Goal: Task Accomplishment & Management: Use online tool/utility

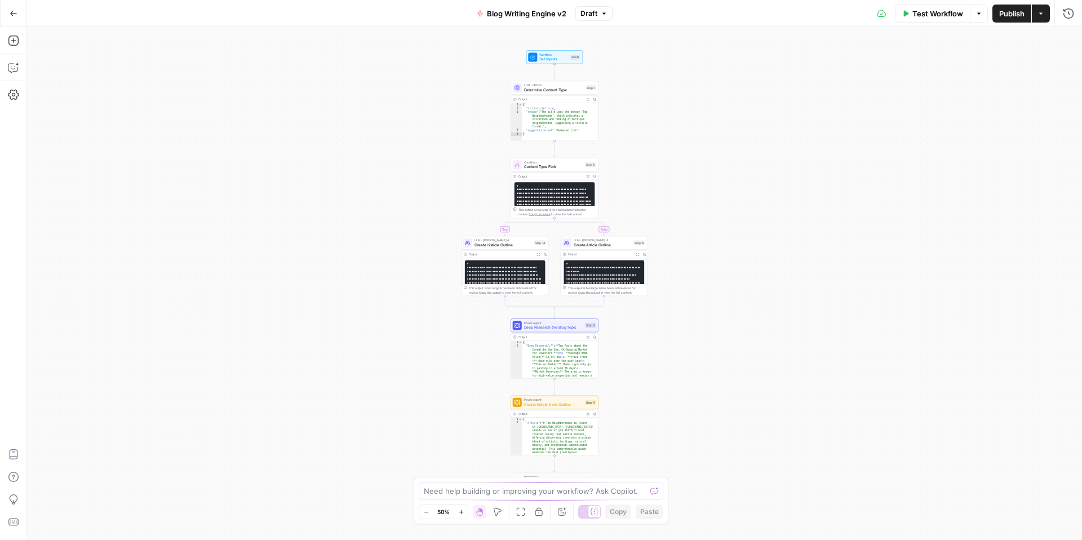
click at [10, 14] on icon "button" at bounding box center [14, 14] width 8 height 8
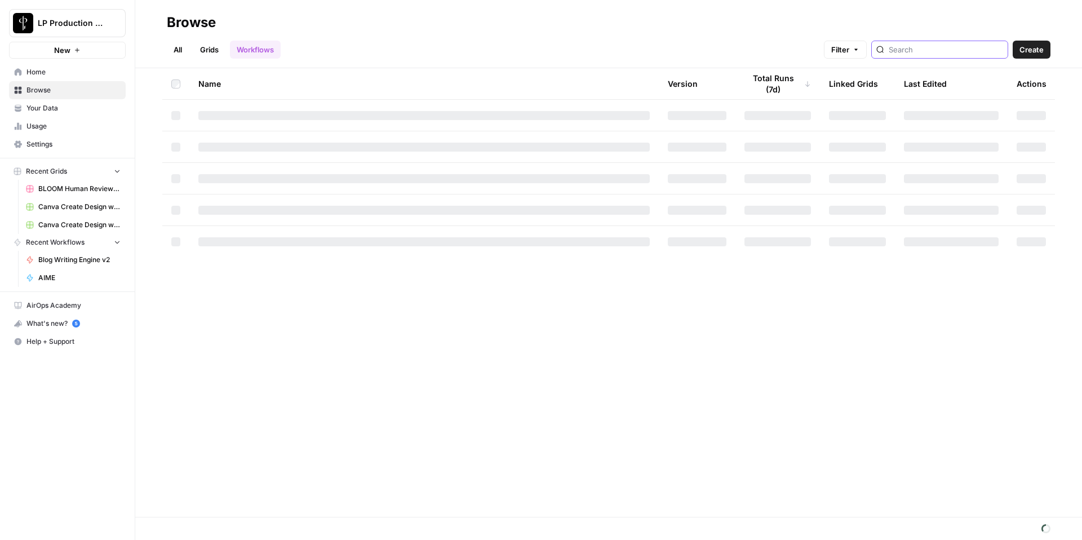
click at [935, 49] on input "search" at bounding box center [945, 49] width 114 height 11
type input "aime"
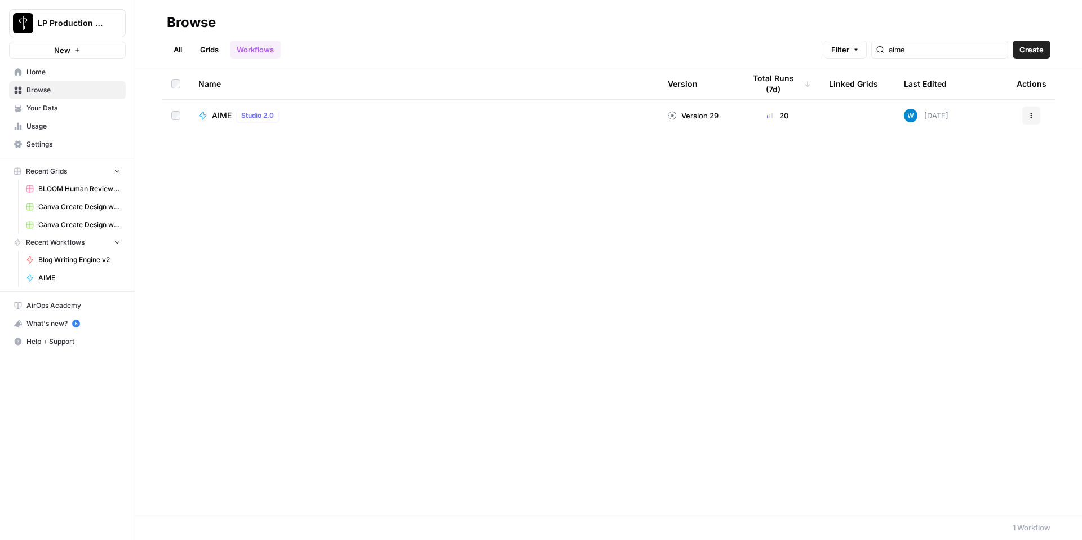
click at [219, 115] on span "AIME" at bounding box center [222, 115] width 20 height 11
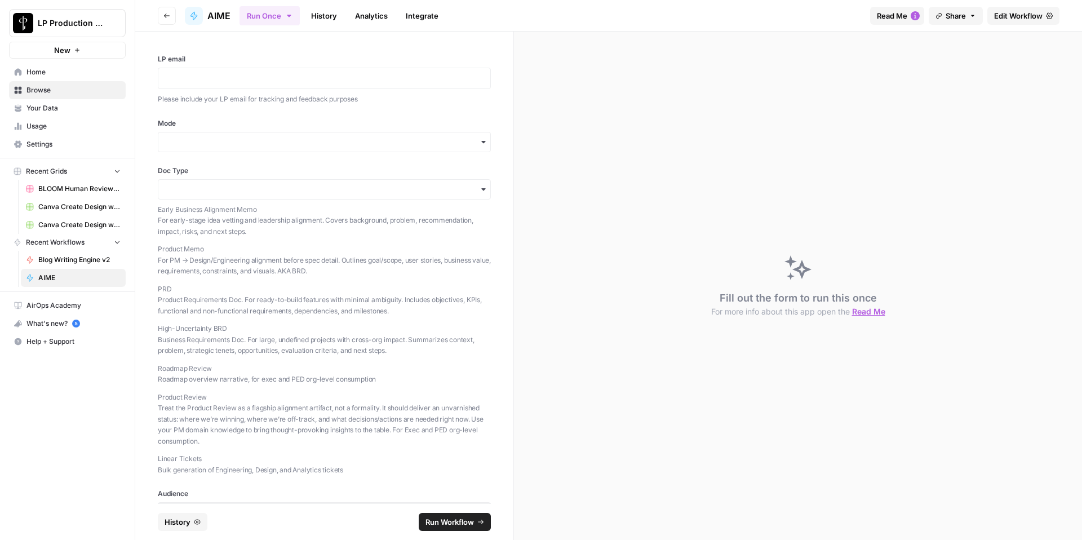
click at [321, 12] on link "History" at bounding box center [323, 16] width 39 height 18
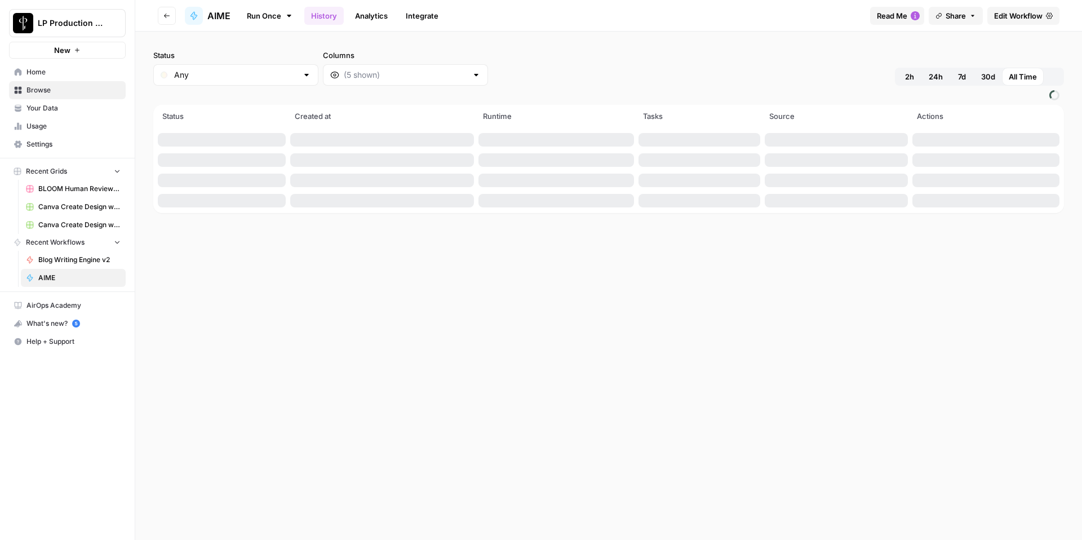
click at [321, 12] on link "History" at bounding box center [323, 16] width 39 height 18
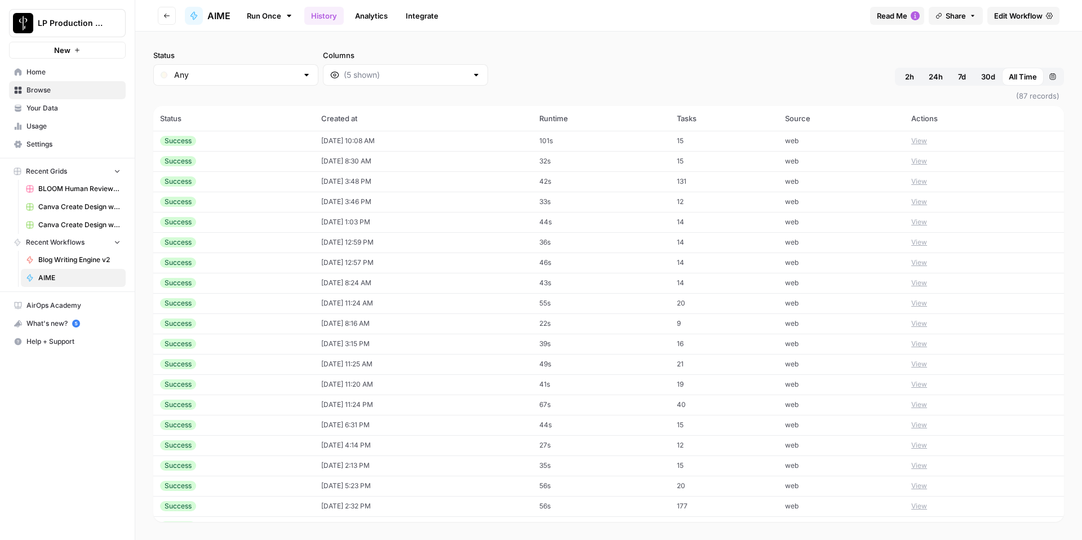
click at [915, 141] on button "View" at bounding box center [919, 141] width 16 height 10
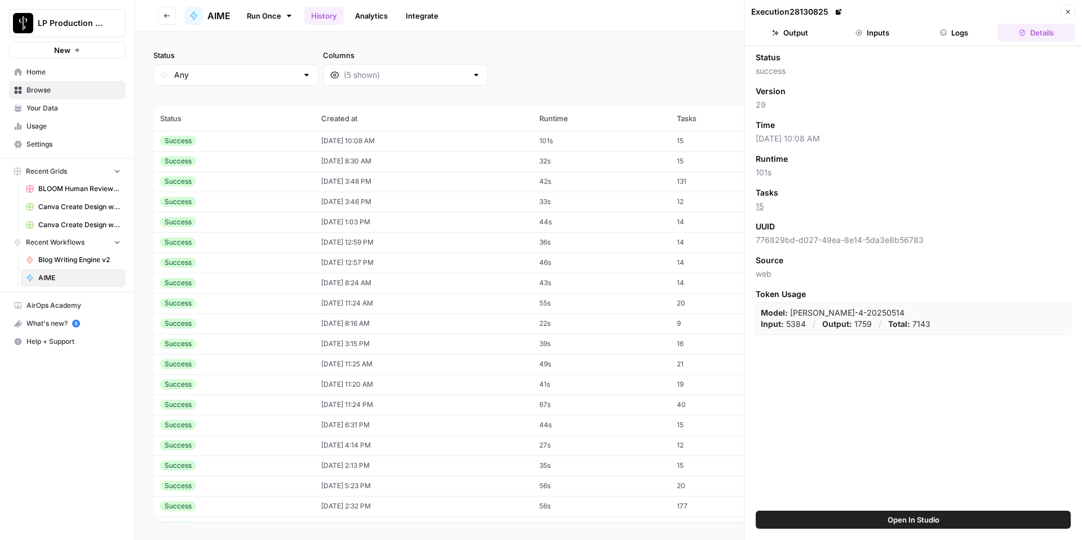
click at [663, 134] on td "101s" at bounding box center [600, 141] width 137 height 20
click at [959, 32] on button "Logs" at bounding box center [954, 33] width 78 height 18
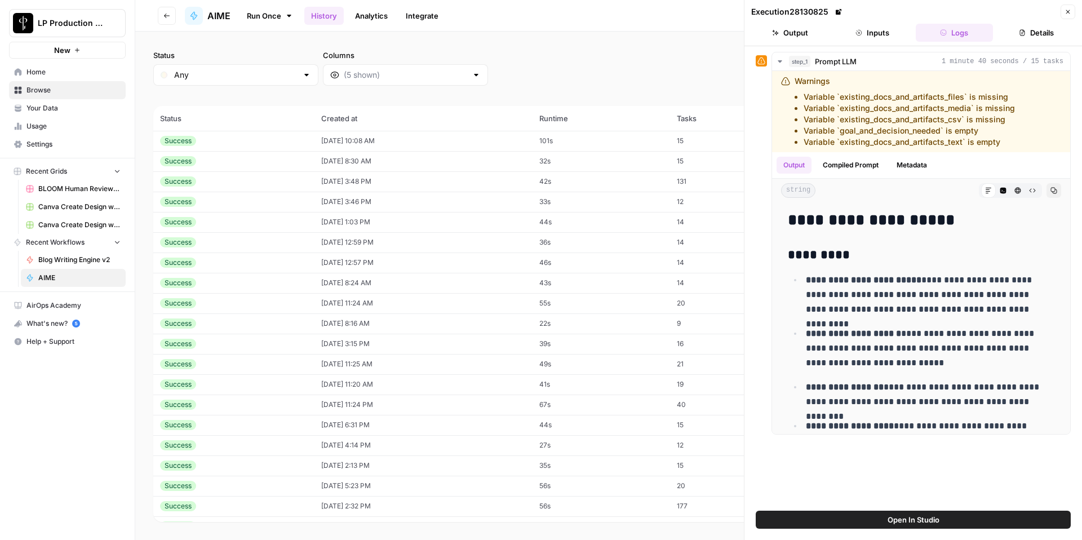
click at [806, 28] on button "Output" at bounding box center [790, 33] width 78 height 18
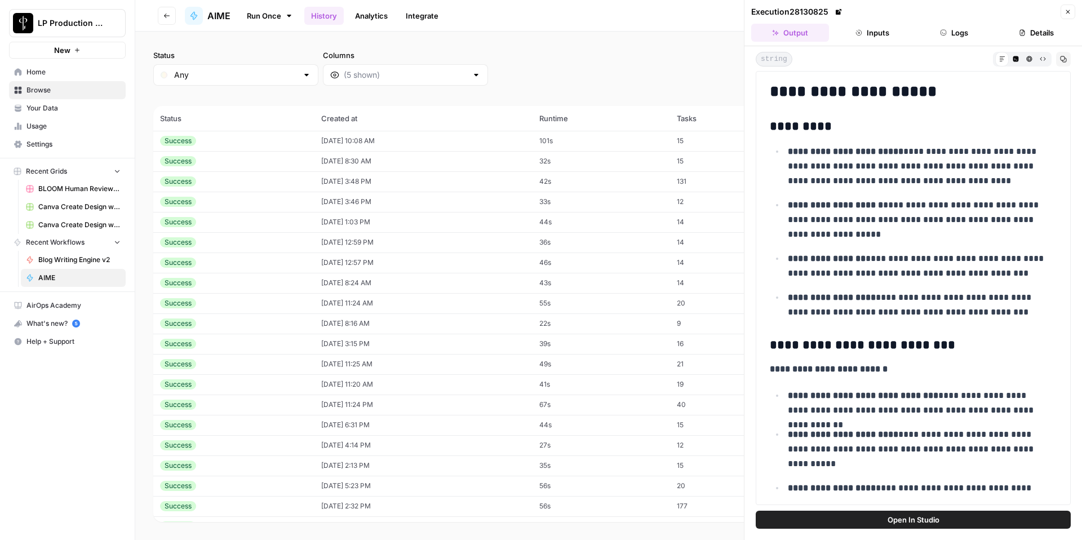
click at [886, 32] on button "Inputs" at bounding box center [872, 33] width 78 height 18
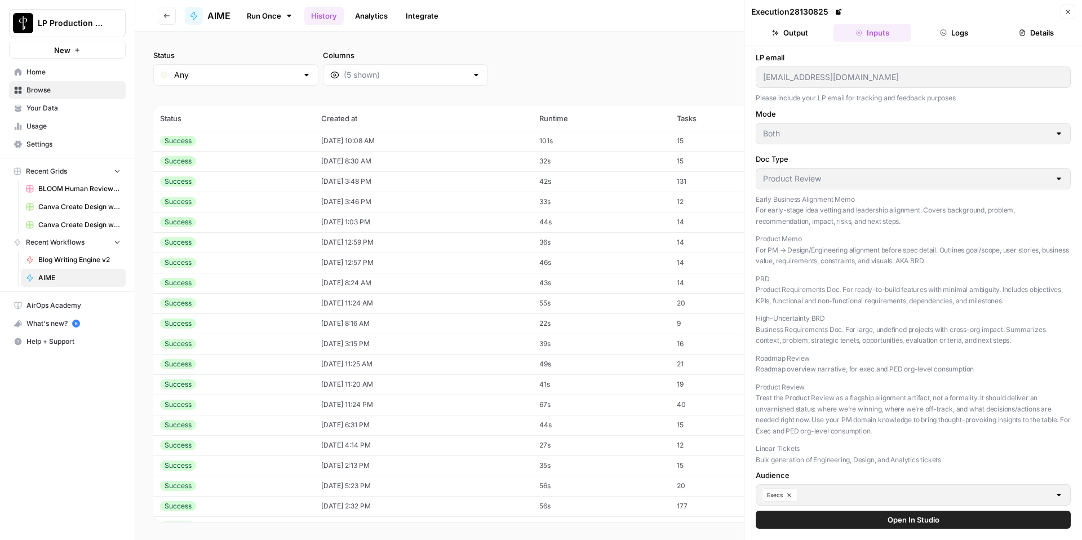
click at [1069, 8] on icon "button" at bounding box center [1067, 11] width 7 height 7
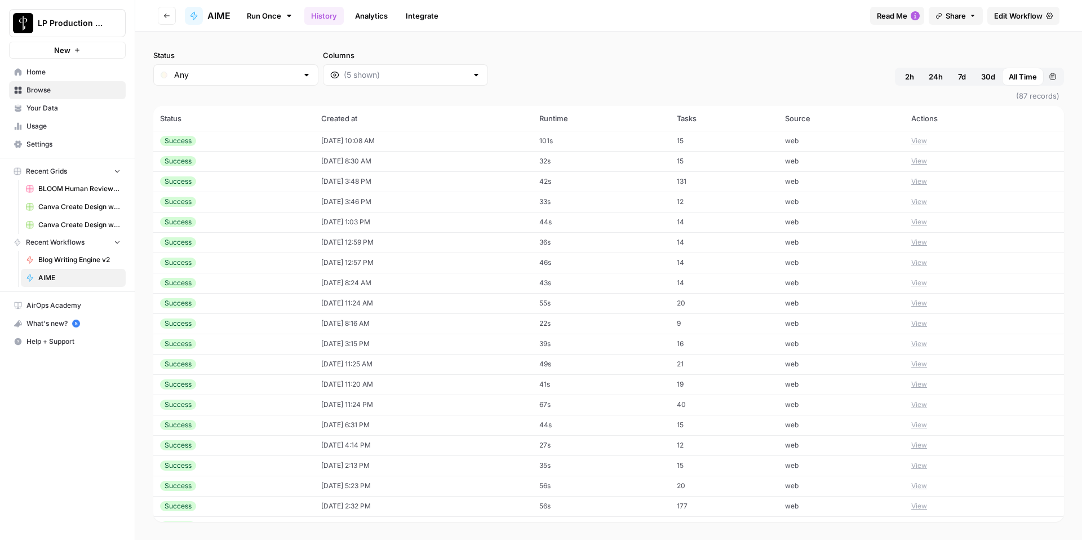
click at [794, 165] on td "web" at bounding box center [841, 161] width 126 height 20
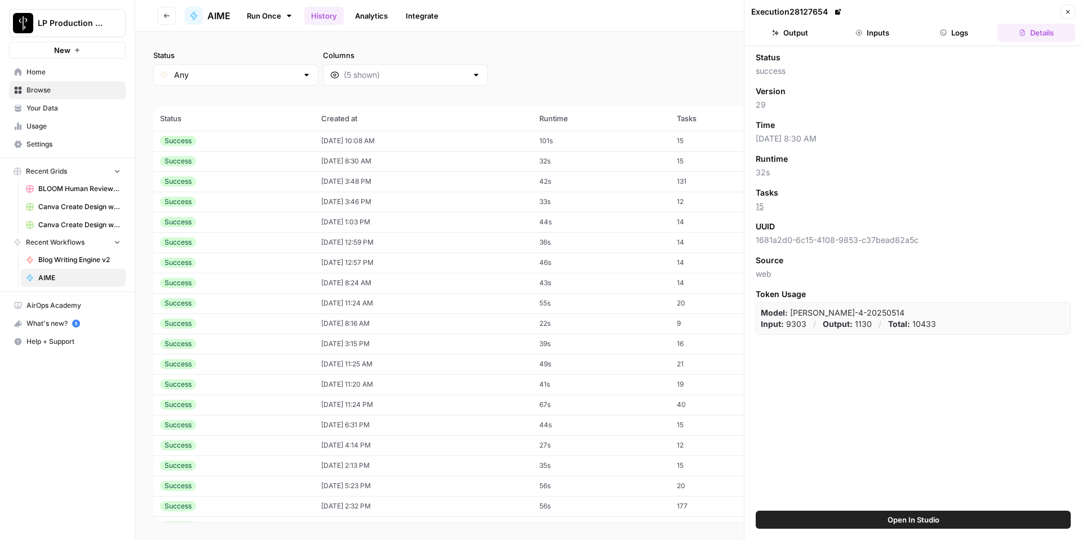
click at [803, 30] on button "Output" at bounding box center [790, 33] width 78 height 18
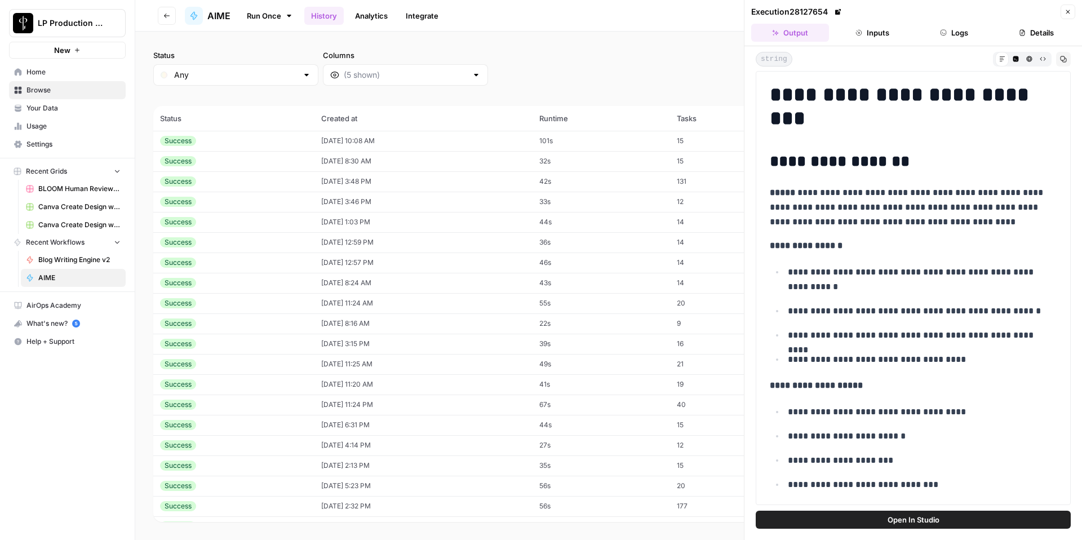
click at [871, 30] on button "Inputs" at bounding box center [872, 33] width 78 height 18
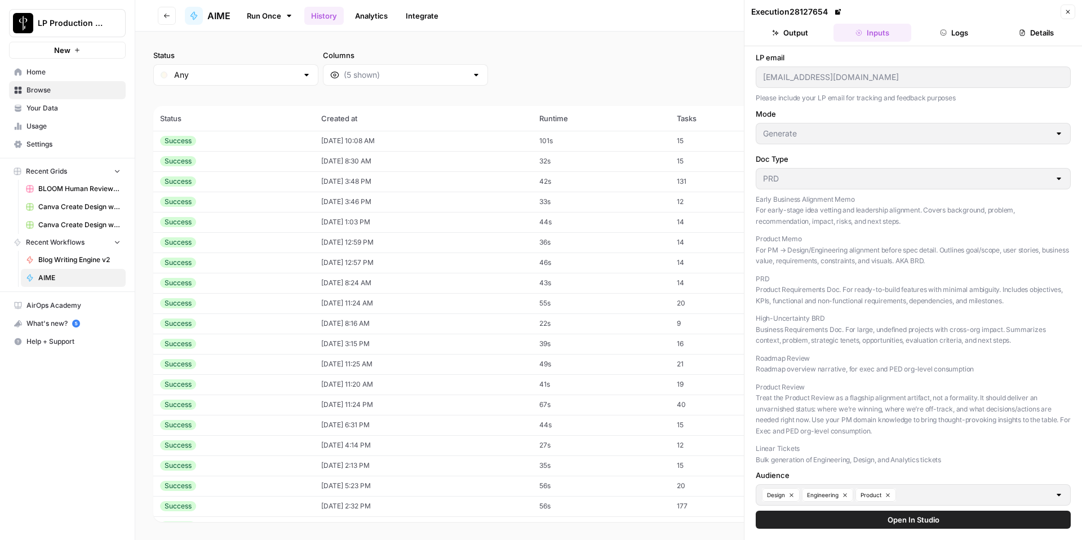
click at [799, 27] on button "Output" at bounding box center [790, 33] width 78 height 18
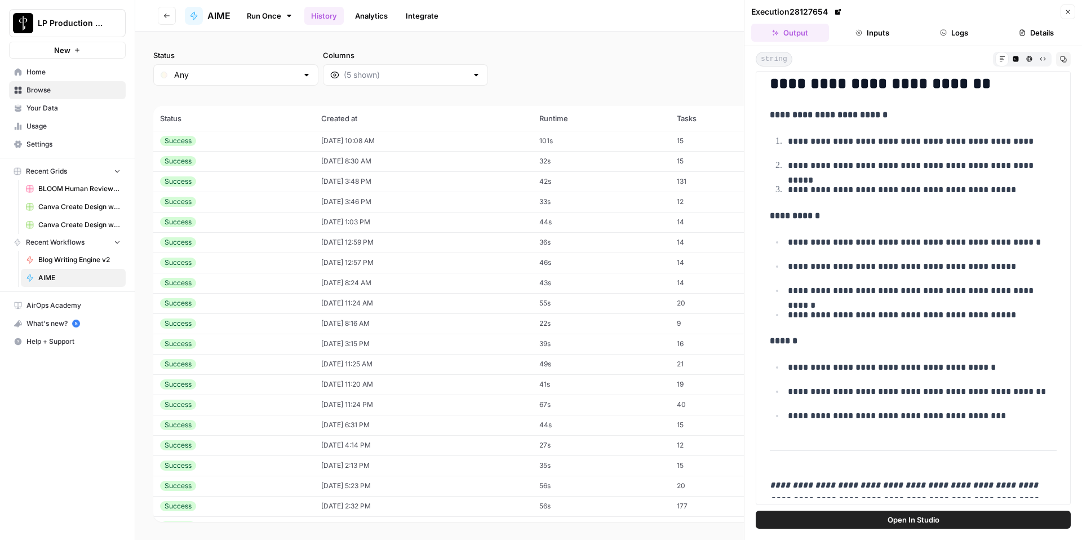
scroll to position [2317, 0]
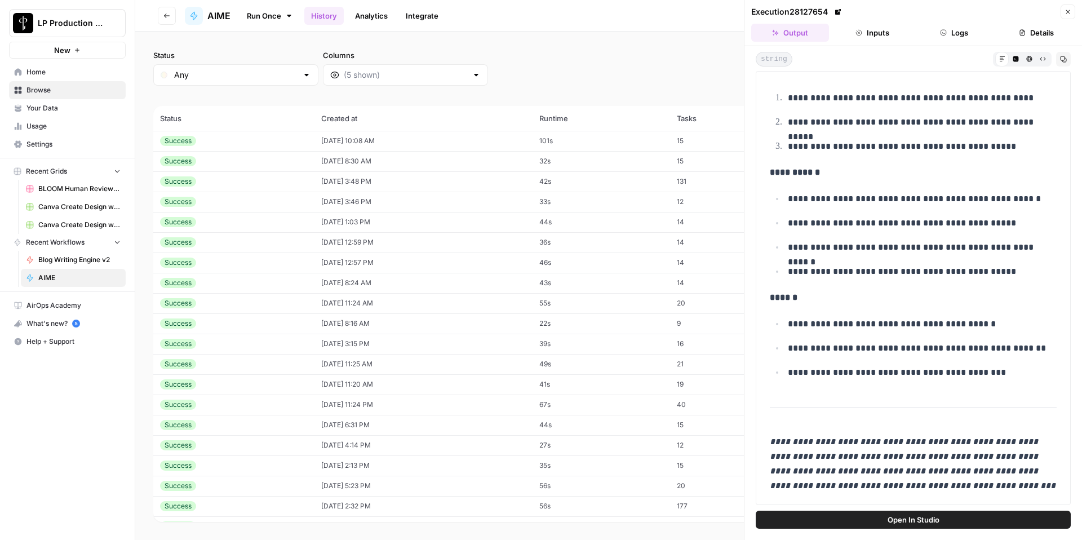
click at [687, 52] on div "Status Any Columns 2h 24h 7d 30d All Time Custom range" at bounding box center [608, 68] width 910 height 36
click at [1068, 7] on button "Close" at bounding box center [1067, 12] width 15 height 15
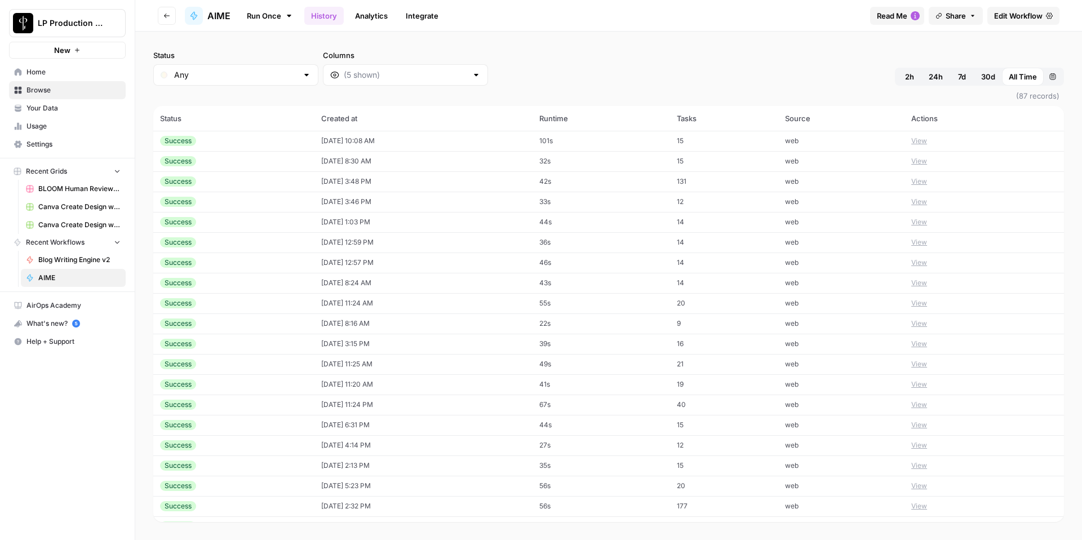
click at [218, 17] on span "AIME" at bounding box center [218, 16] width 23 height 14
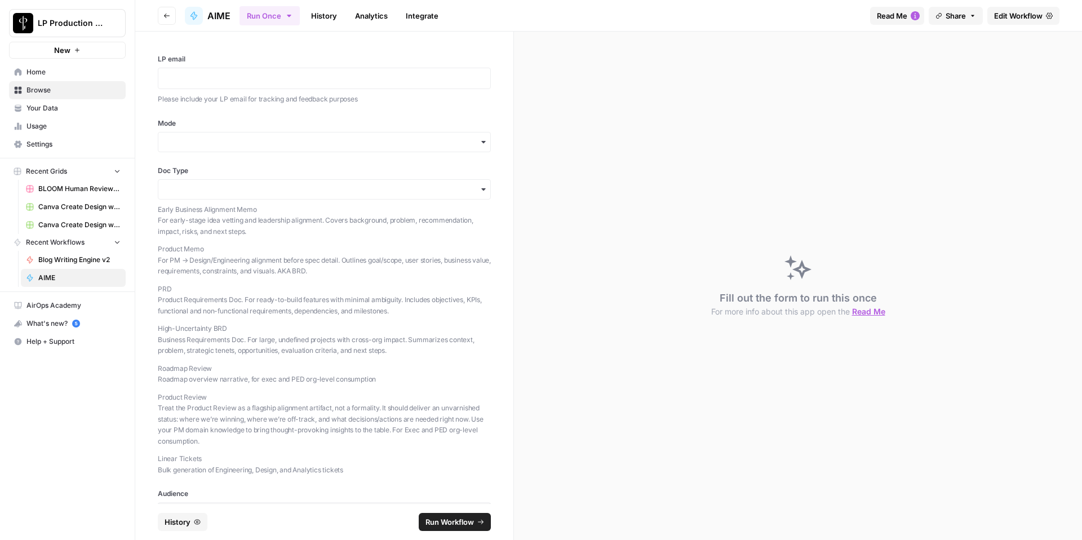
click at [1017, 24] on link "Edit Workflow" at bounding box center [1023, 16] width 72 height 18
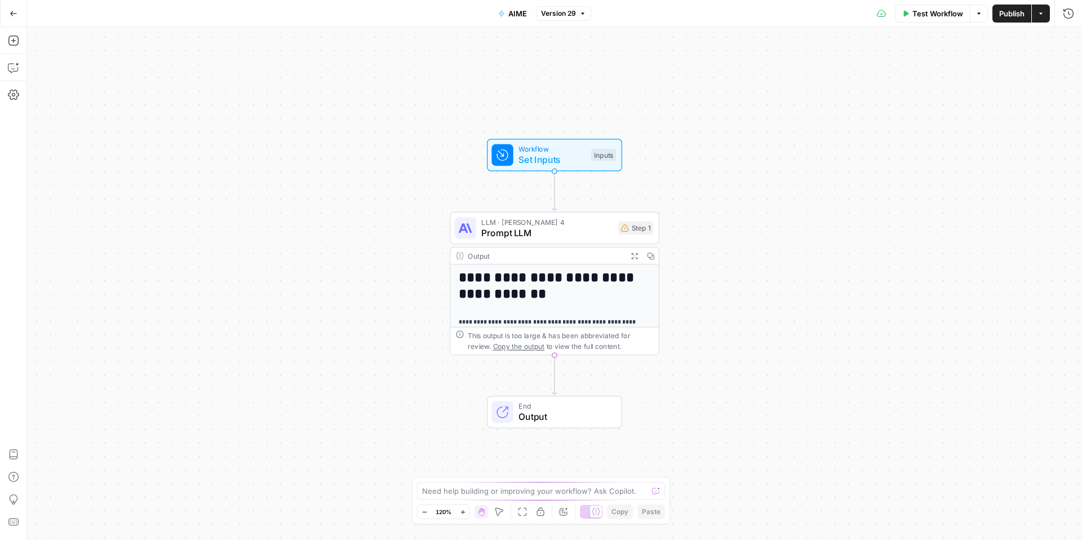
click at [559, 155] on span "Set Inputs" at bounding box center [551, 160] width 67 height 14
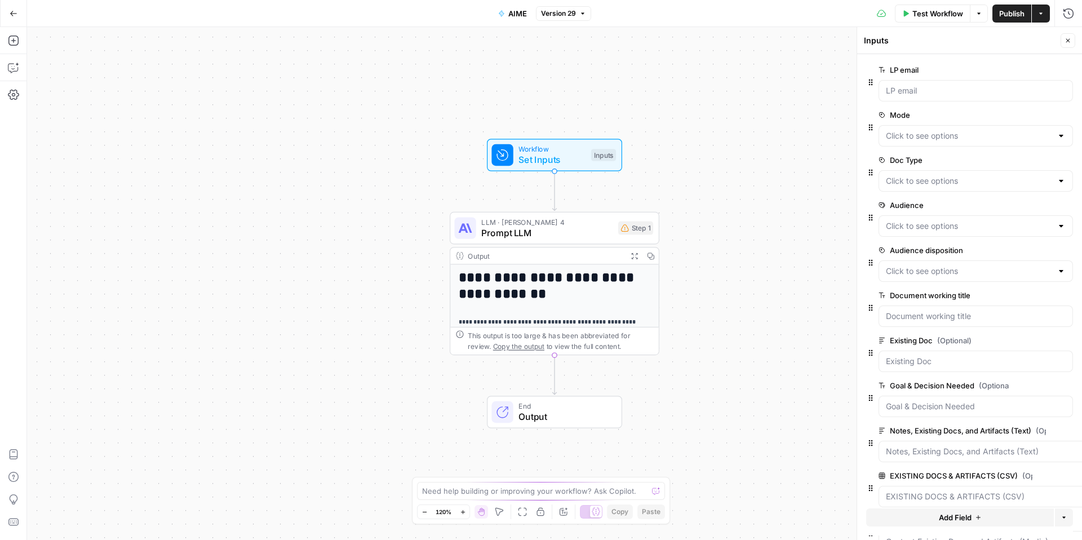
click at [1034, 159] on span "edit field" at bounding box center [1030, 159] width 25 height 9
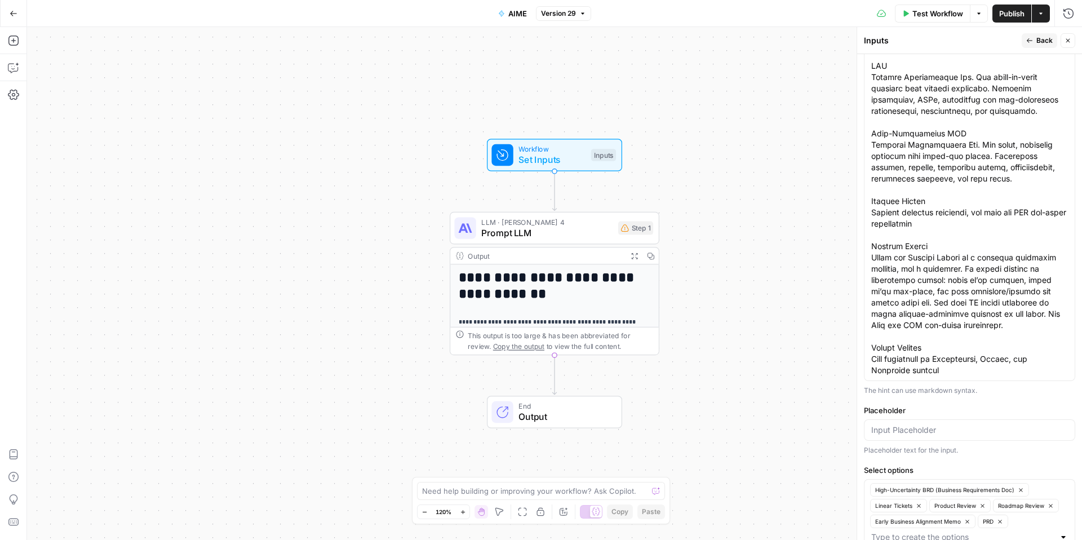
scroll to position [731, 0]
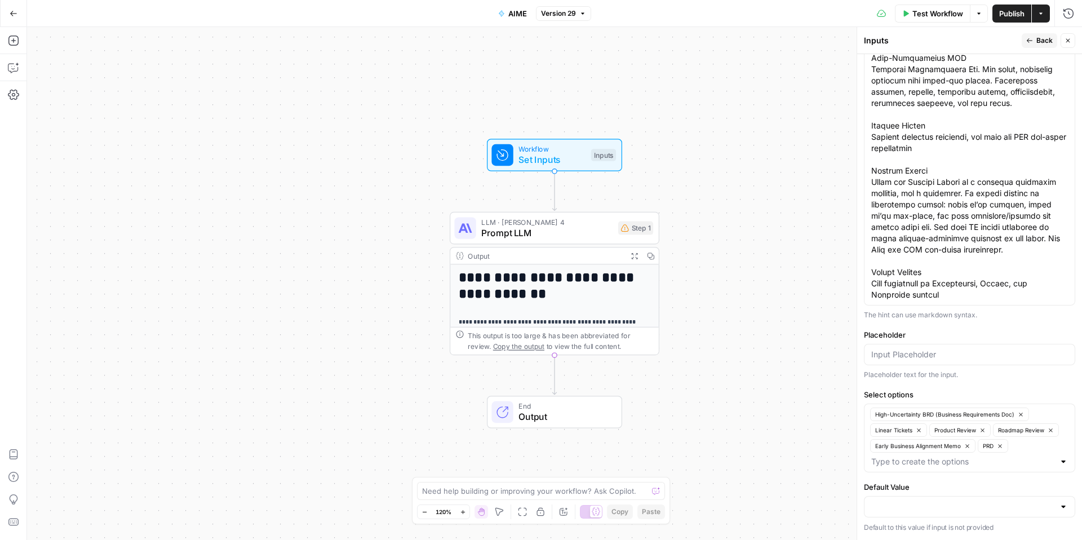
click at [1042, 455] on div "High-Uncertainty BRD (Business Requirements Doc) Linear Tickets Product Review …" at bounding box center [969, 437] width 211 height 69
click at [1028, 445] on div "High-Uncertainty BRD (Business Requirements Doc) Linear Tickets Product Review …" at bounding box center [969, 437] width 211 height 69
type input "Meeting Minutes"
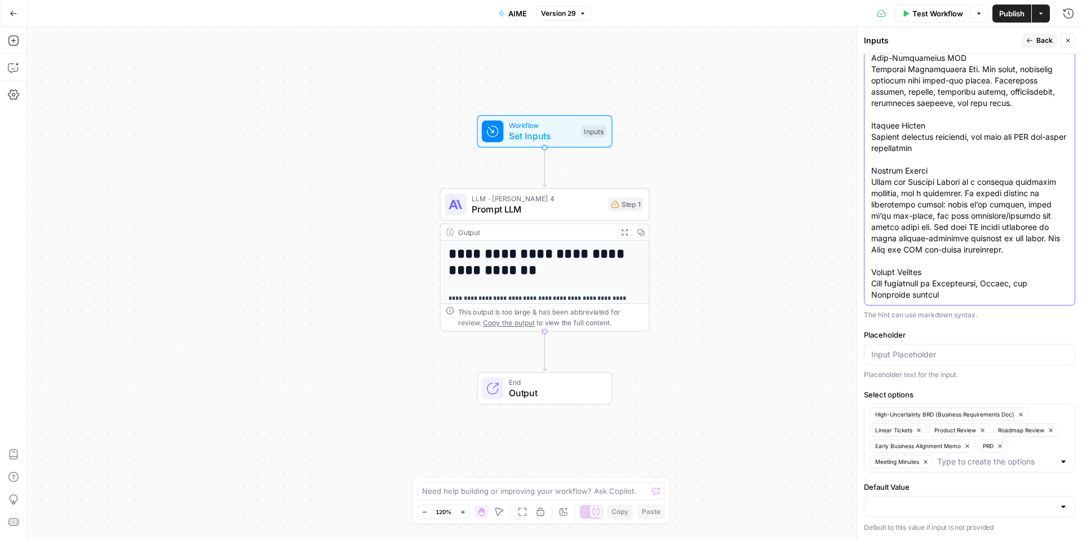
drag, startPoint x: 946, startPoint y: 293, endPoint x: 866, endPoint y: 269, distance: 83.7
click at [866, 269] on div at bounding box center [969, 81] width 211 height 450
click at [936, 300] on div at bounding box center [969, 81] width 211 height 450
click at [933, 298] on textarea "Hint" at bounding box center [969, 80] width 197 height 439
paste textarea "Linear Tickets Bulk generation of Engineering, Design, and Analytics tickets"
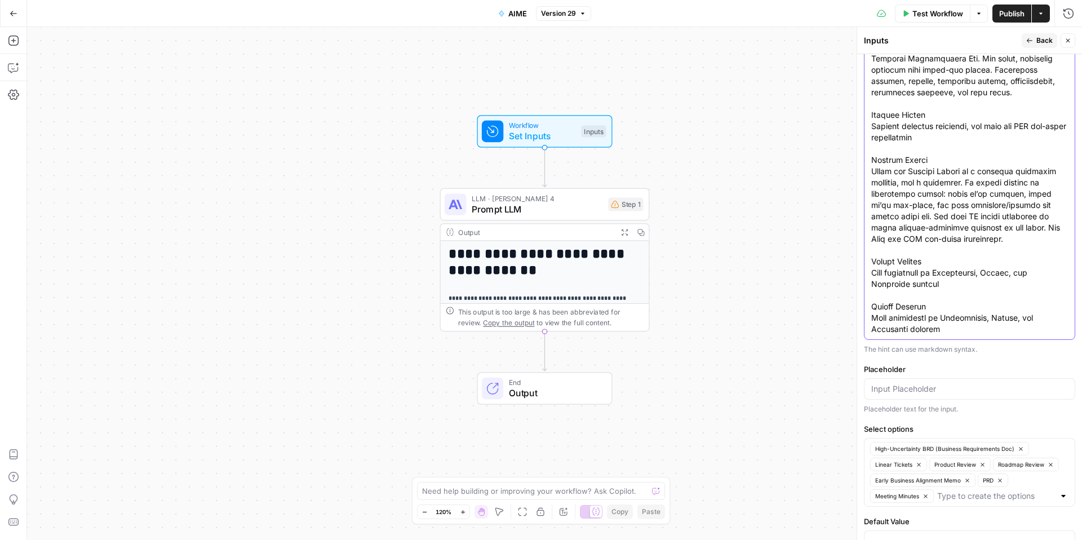
drag, startPoint x: 935, startPoint y: 323, endPoint x: 853, endPoint y: 321, distance: 81.7
click at [856, 321] on div "Inputs Back Close Input type Short Text Long Text Single Select Multi Select JS…" at bounding box center [968, 283] width 225 height 513
click at [887, 321] on textarea "Hint" at bounding box center [969, 92] width 197 height 484
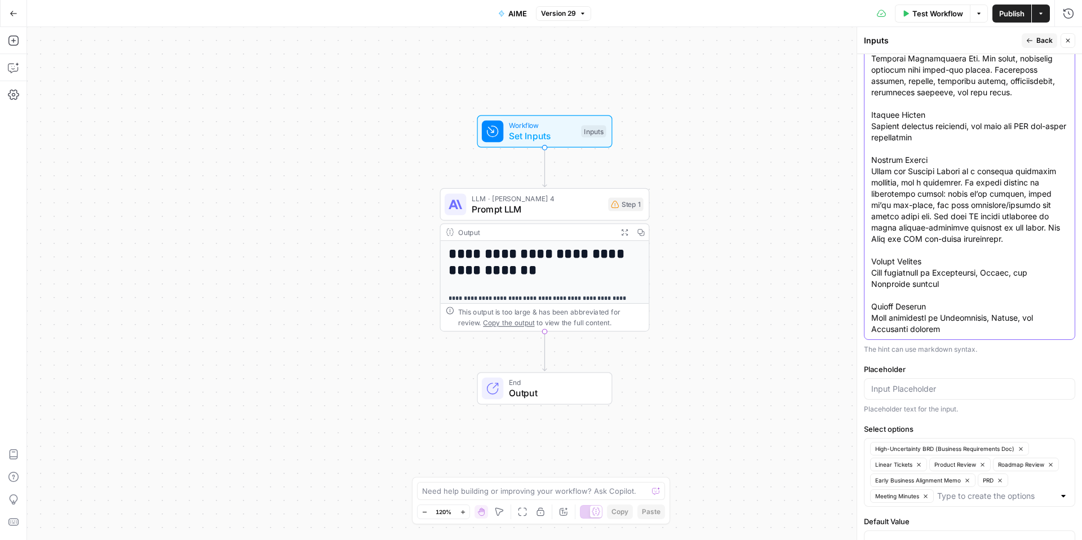
click at [931, 321] on textarea "Hint" at bounding box center [969, 92] width 197 height 484
click at [920, 318] on textarea "Hint" at bounding box center [969, 92] width 197 height 484
drag, startPoint x: 935, startPoint y: 318, endPoint x: 848, endPoint y: 317, distance: 86.2
click at [848, 317] on body "**********" at bounding box center [541, 270] width 1082 height 540
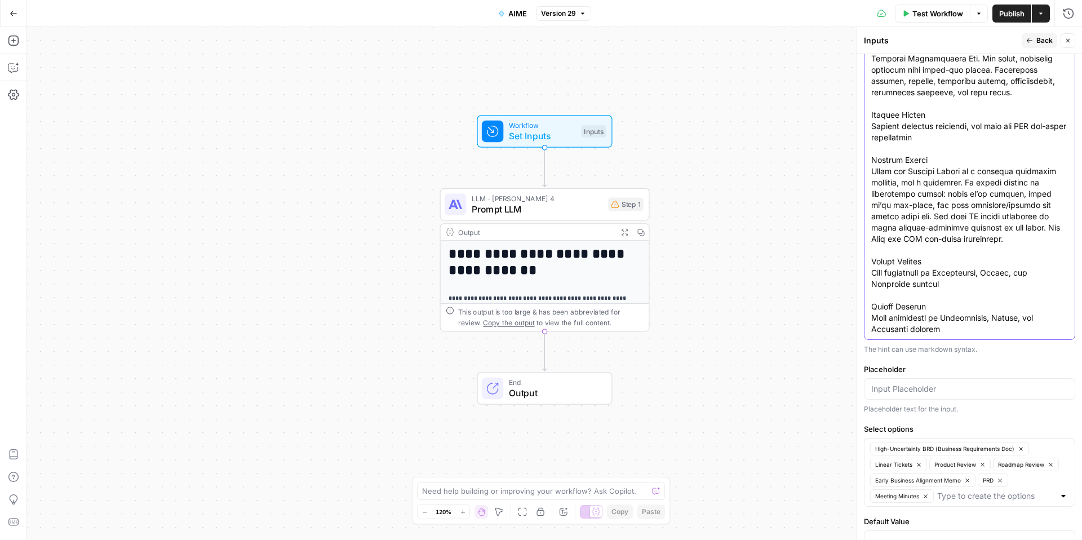
click at [885, 318] on textarea "Hint" at bounding box center [969, 92] width 197 height 484
click at [893, 334] on textarea "Hint" at bounding box center [969, 92] width 197 height 484
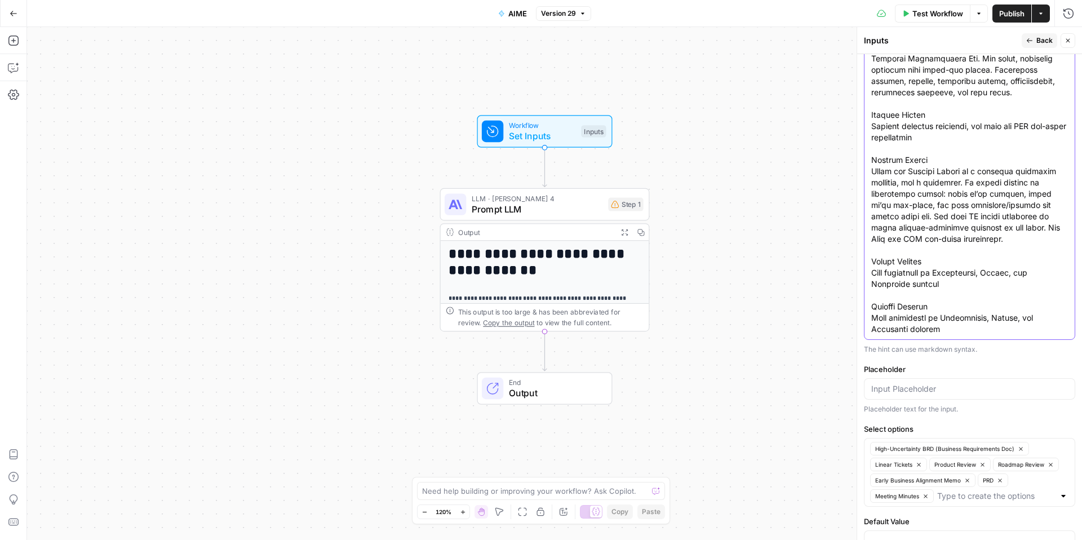
click at [893, 334] on textarea "Hint" at bounding box center [969, 92] width 197 height 484
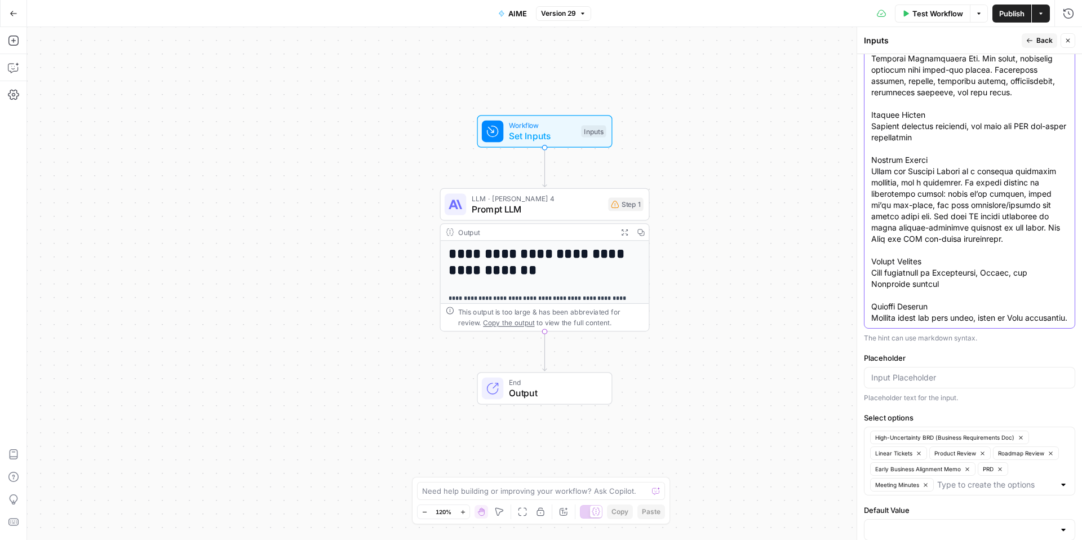
scroll to position [776, 0]
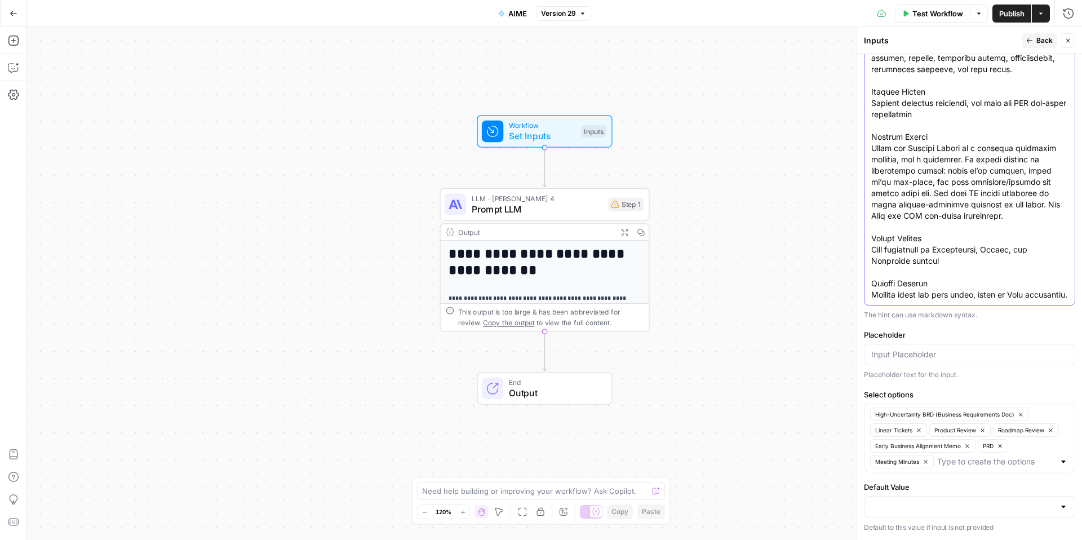
type textarea "Lorem Ipsumdol Sitametco Adip Eli seddo-eiusm temp incidid utl etdolorema aliqu…"
click at [550, 201] on span "LLM · [PERSON_NAME] 4" at bounding box center [536, 198] width 131 height 11
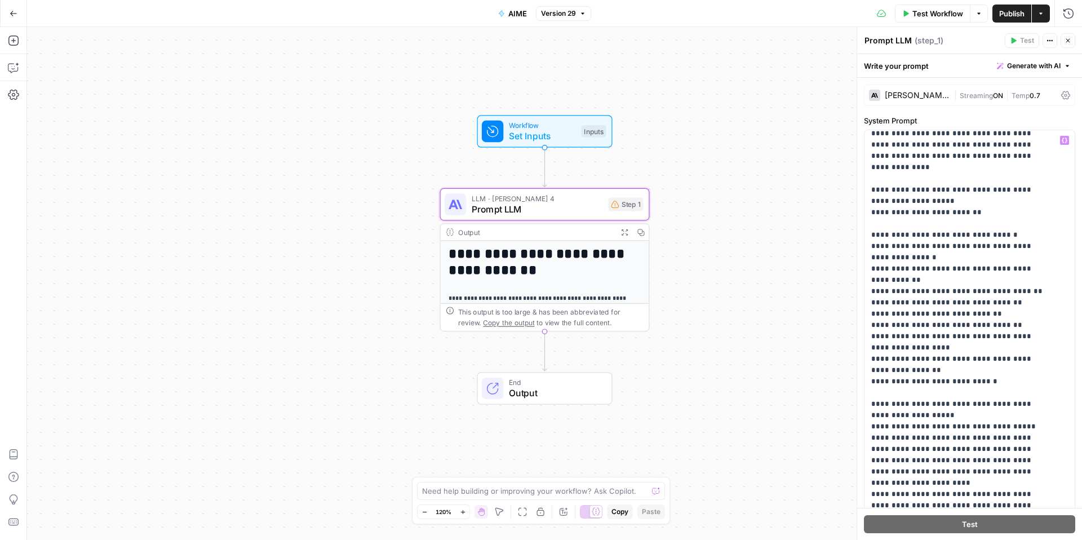
scroll to position [2628, 0]
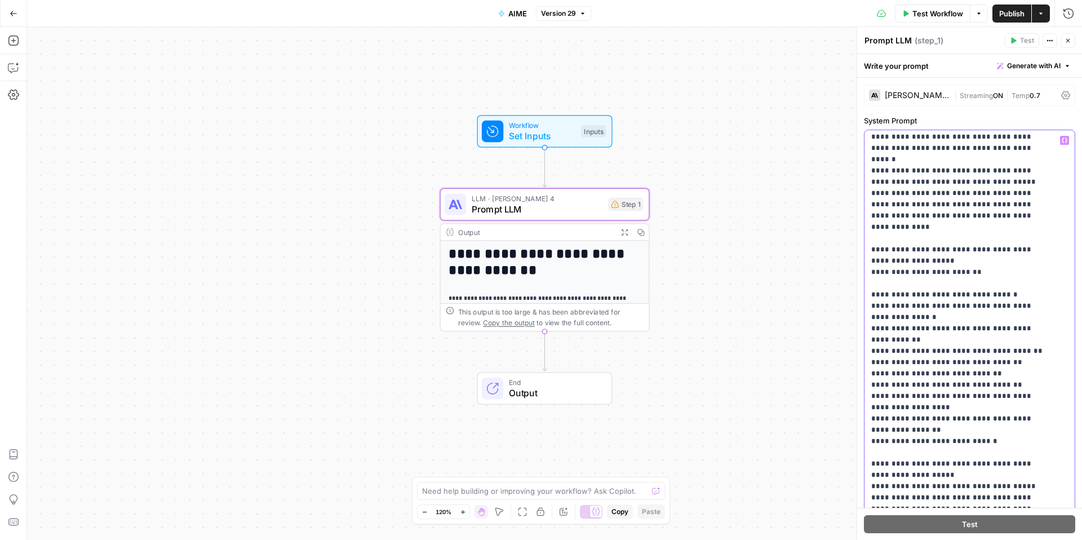
click at [1047, 263] on p "**********" at bounding box center [961, 407] width 180 height 5802
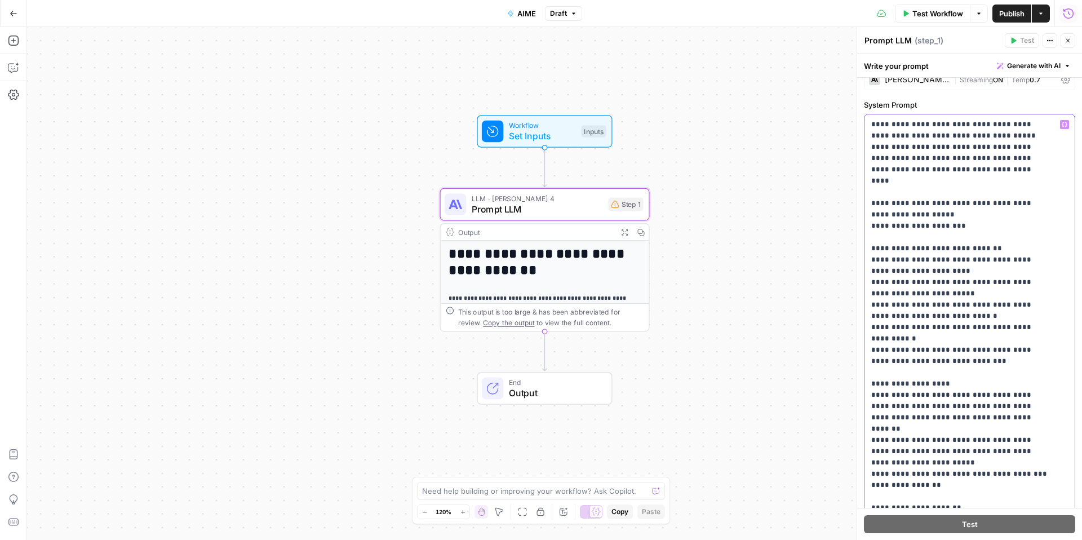
scroll to position [16, 0]
drag, startPoint x: 873, startPoint y: 142, endPoint x: 1029, endPoint y: 537, distance: 424.6
click at [1029, 537] on div "**********" at bounding box center [969, 297] width 225 height 486
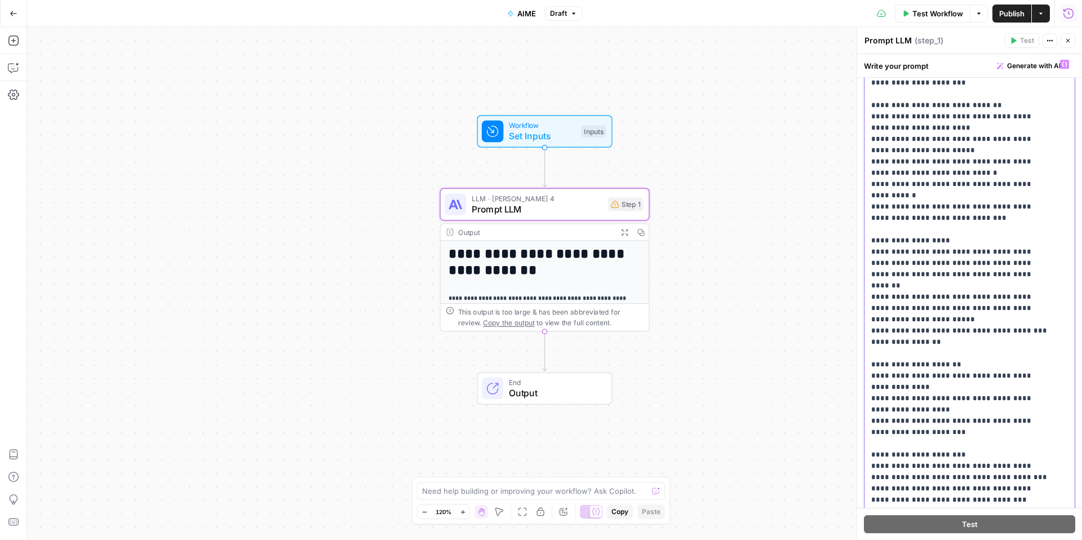
scroll to position [0, 0]
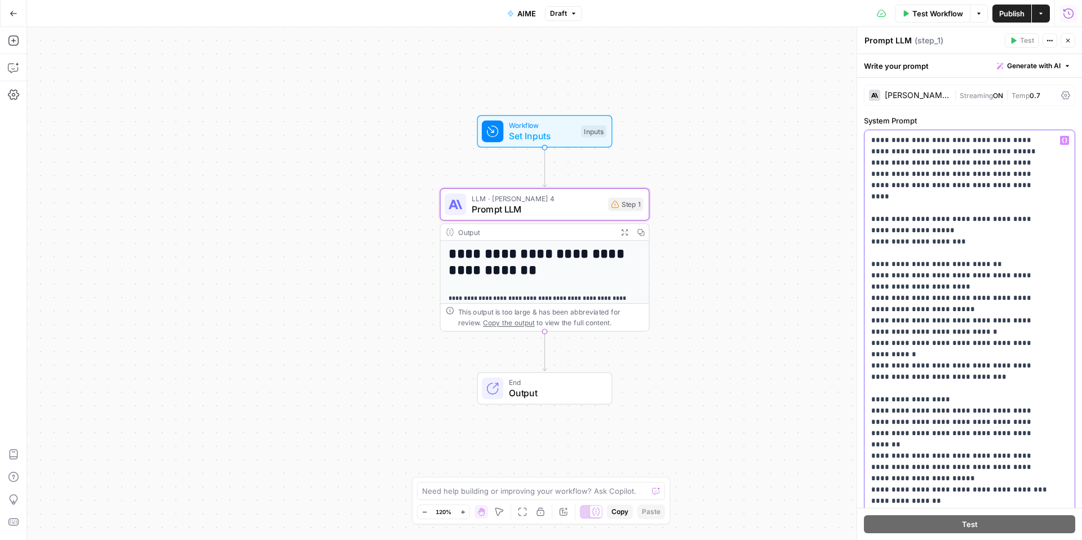
drag, startPoint x: 1041, startPoint y: 209, endPoint x: 862, endPoint y: 140, distance: 191.3
copy p "**********"
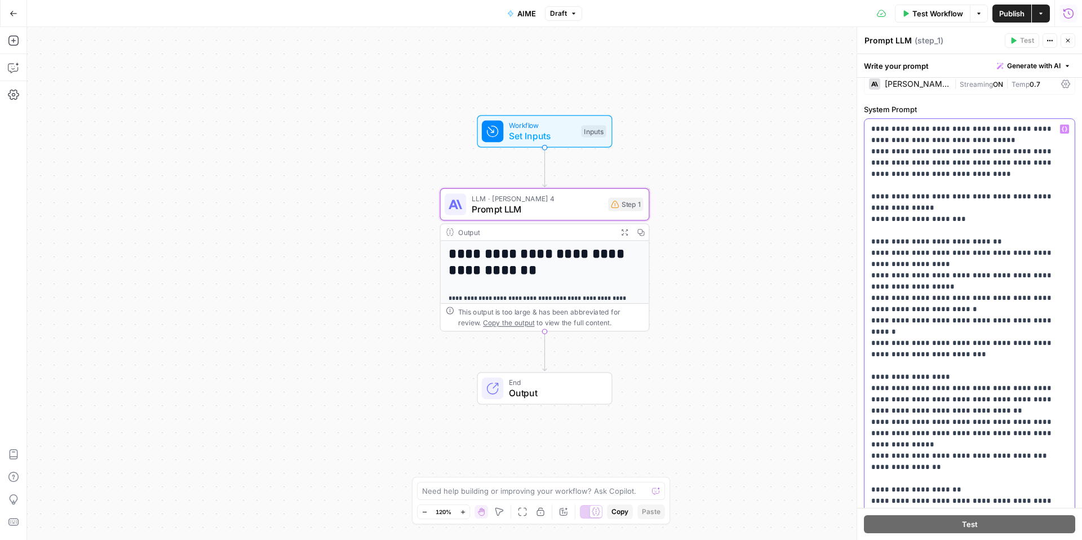
click at [1064, 518] on div "**********" at bounding box center [969, 297] width 225 height 486
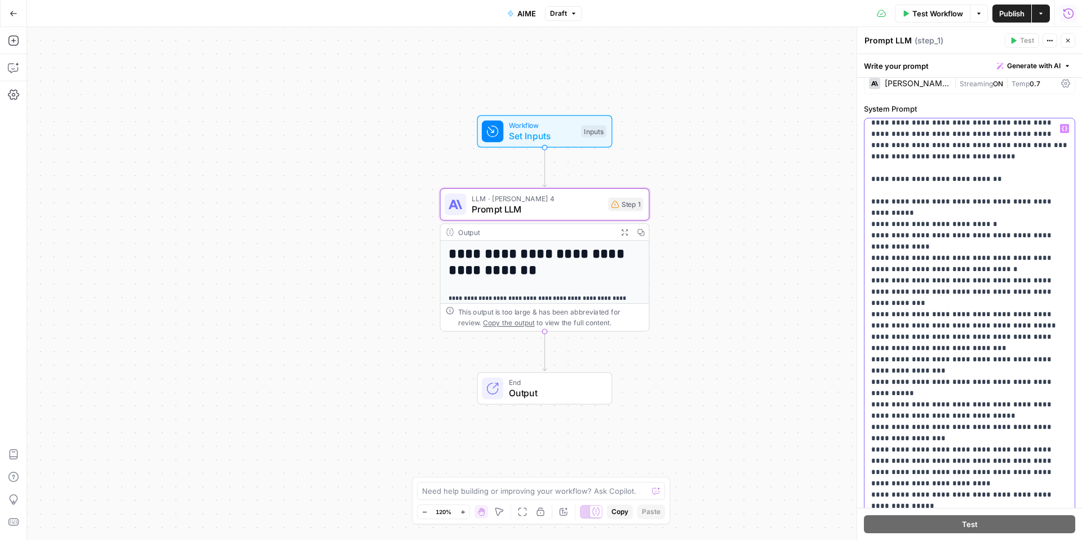
scroll to position [4101, 0]
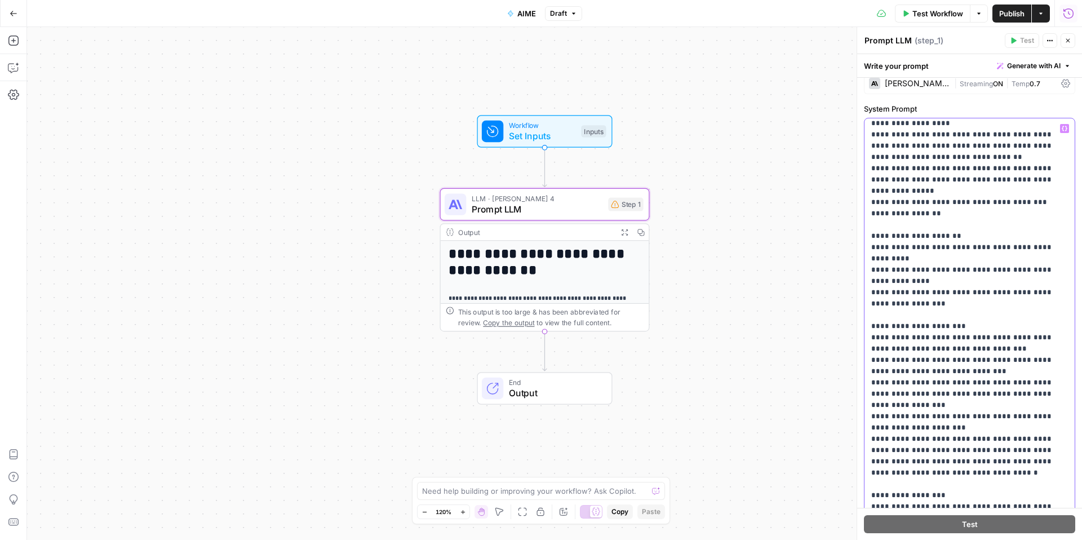
scroll to position [0, 0]
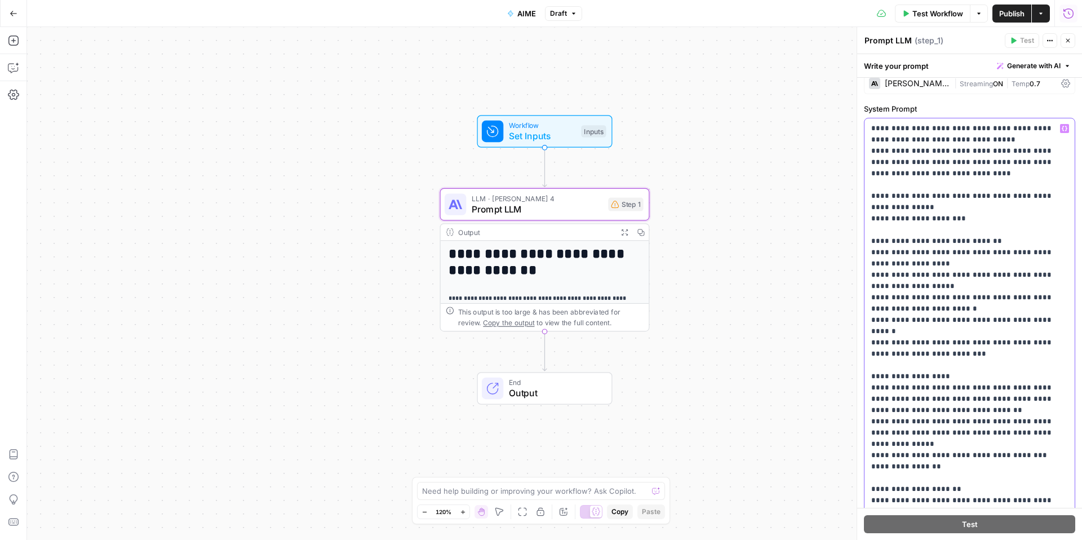
drag, startPoint x: 898, startPoint y: 373, endPoint x: 849, endPoint y: 67, distance: 310.4
click at [849, 67] on body "**********" at bounding box center [541, 270] width 1082 height 540
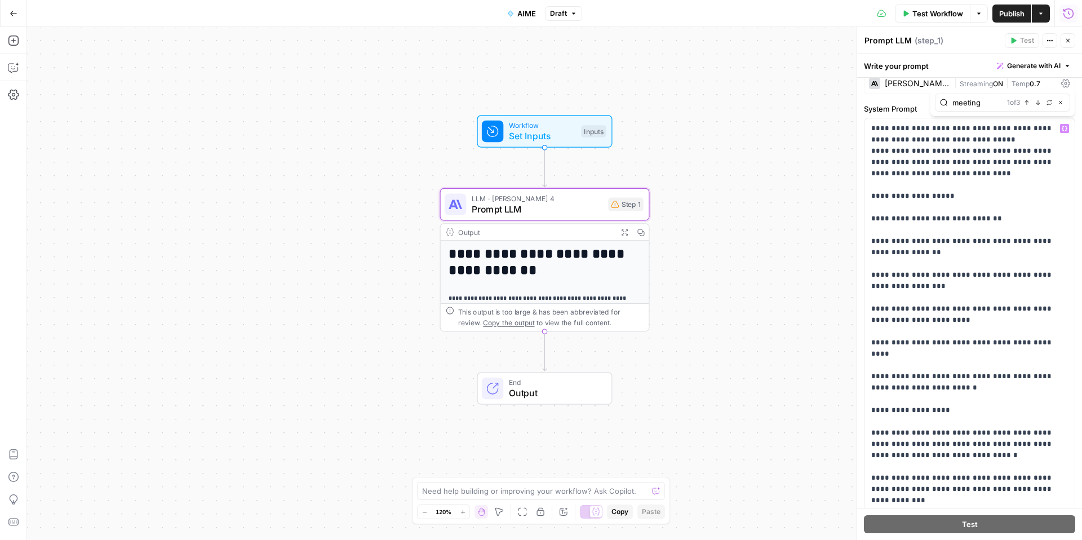
type input "meeting"
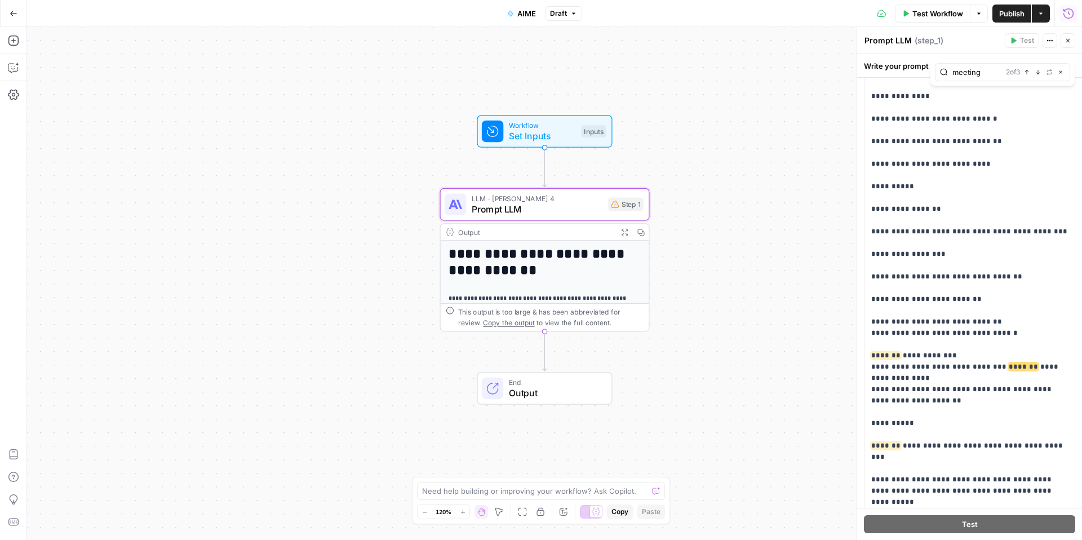
scroll to position [4170, 0]
drag, startPoint x: 966, startPoint y: 255, endPoint x: 897, endPoint y: 242, distance: 70.0
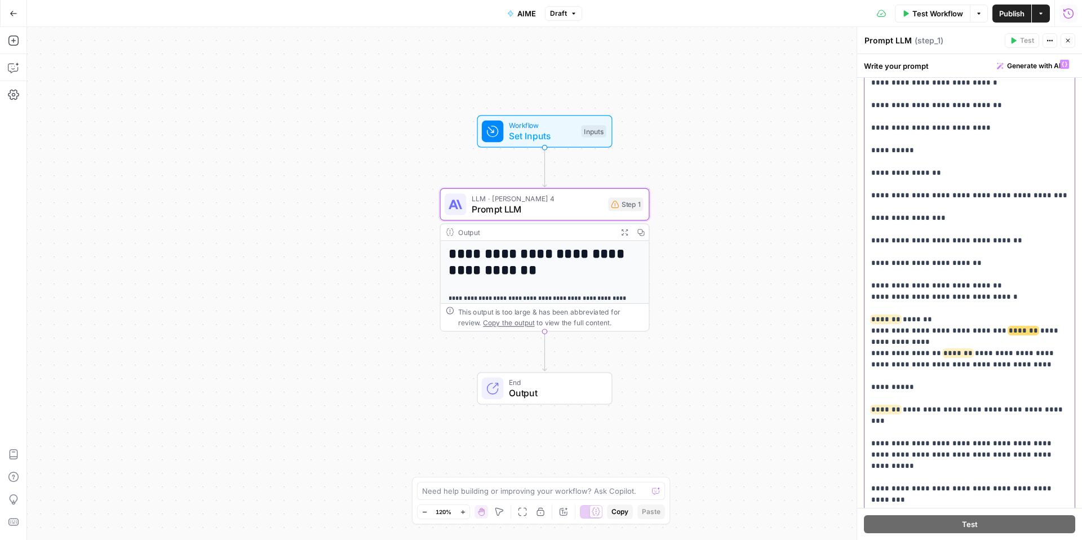
scroll to position [4206, 0]
drag, startPoint x: 903, startPoint y: 352, endPoint x: 869, endPoint y: 169, distance: 185.7
click at [869, 169] on div "**********" at bounding box center [969, 283] width 210 height 459
drag, startPoint x: 918, startPoint y: 242, endPoint x: 864, endPoint y: 170, distance: 89.7
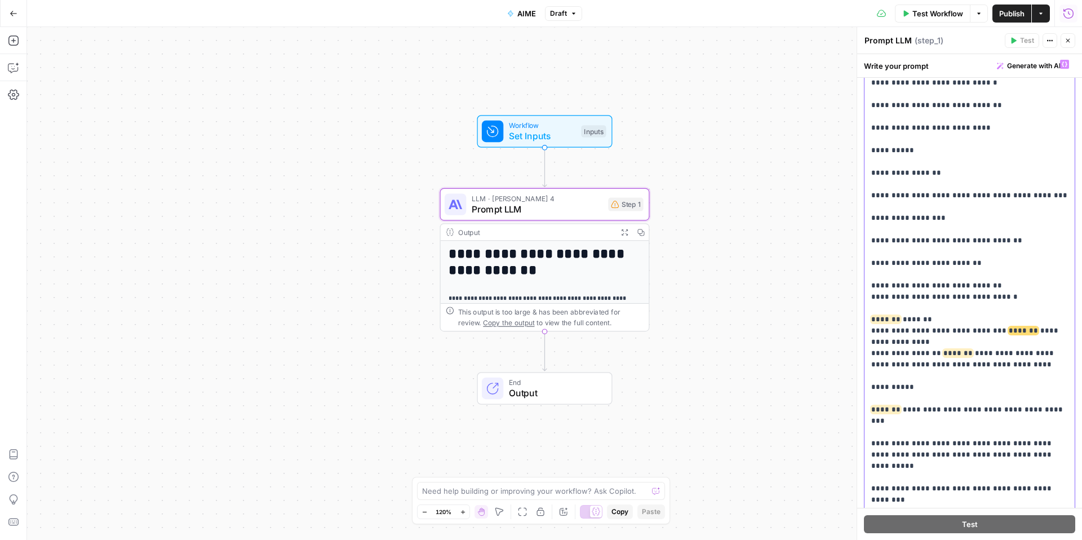
click at [864, 170] on div "**********" at bounding box center [969, 283] width 210 height 459
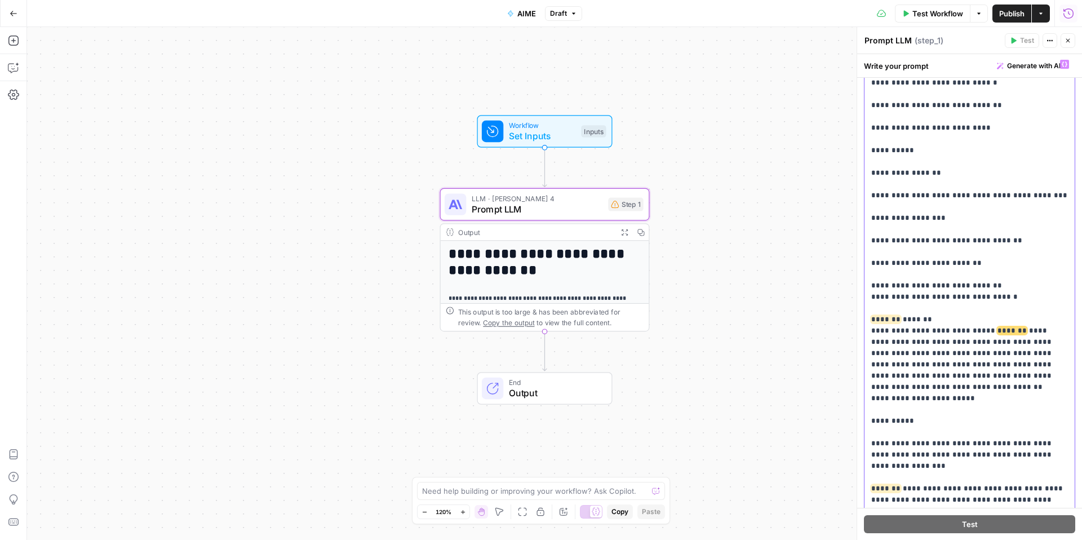
drag, startPoint x: 940, startPoint y: 342, endPoint x: 863, endPoint y: 342, distance: 77.2
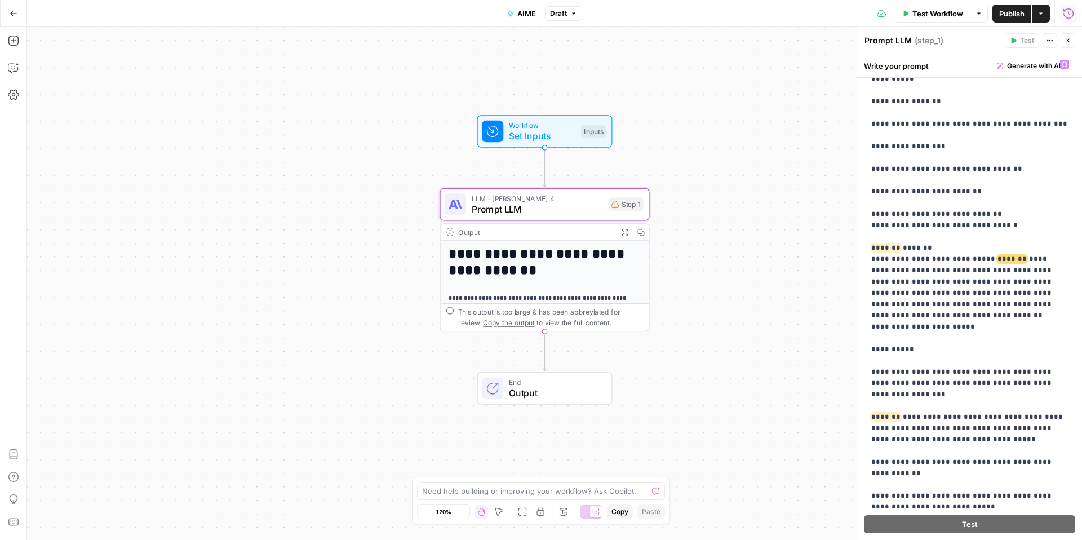
scroll to position [4277, 0]
drag, startPoint x: 945, startPoint y: 419, endPoint x: 844, endPoint y: 419, distance: 100.8
click at [844, 419] on body "**********" at bounding box center [541, 270] width 1082 height 540
drag, startPoint x: 944, startPoint y: 419, endPoint x: 866, endPoint y: 414, distance: 77.3
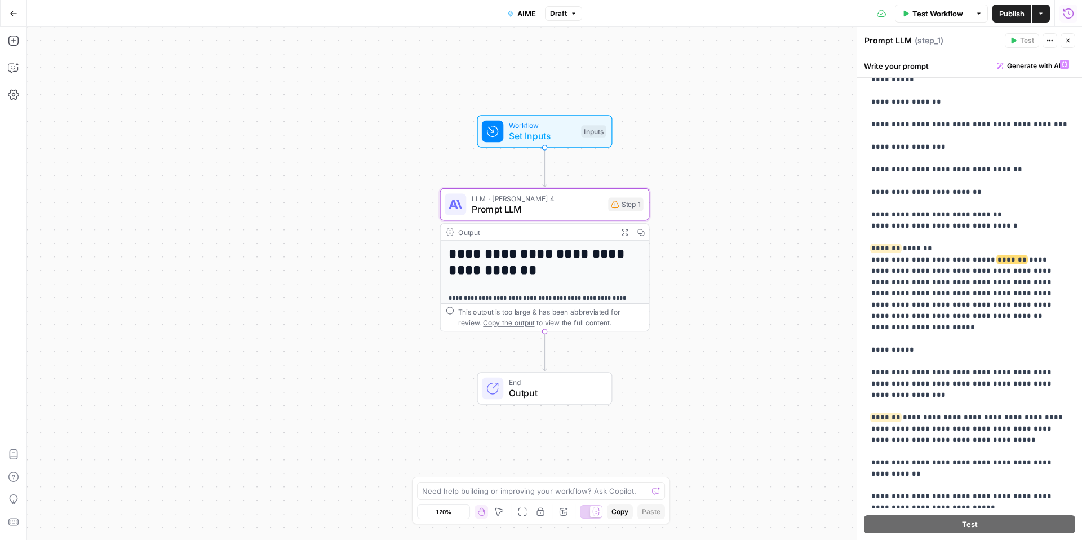
click at [866, 414] on div "**********" at bounding box center [969, 283] width 210 height 459
drag, startPoint x: 1015, startPoint y: 395, endPoint x: 946, endPoint y: 398, distance: 69.3
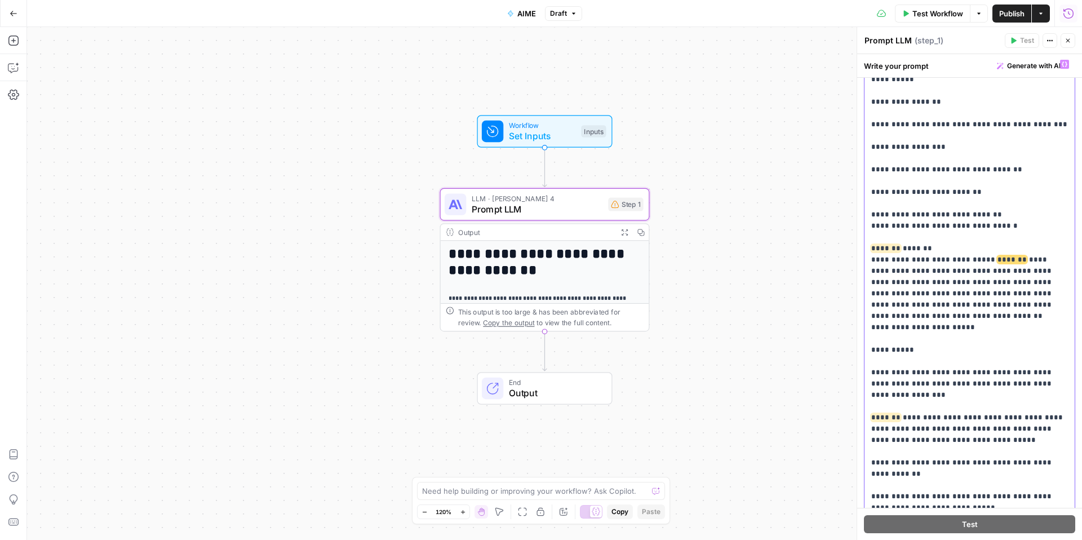
click at [869, 465] on div "**********" at bounding box center [969, 283] width 210 height 459
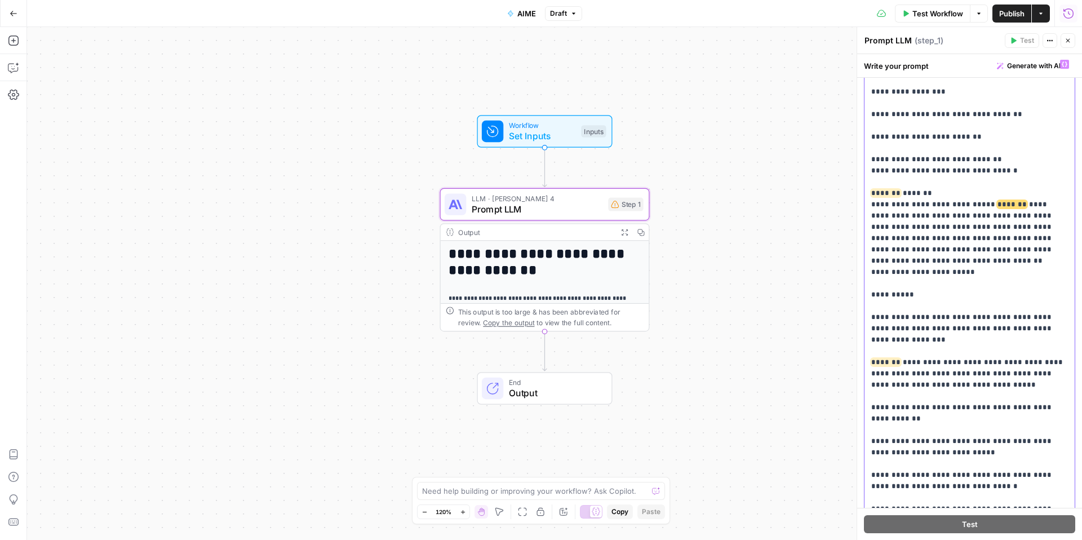
scroll to position [4331, 0]
drag, startPoint x: 1060, startPoint y: 404, endPoint x: 1028, endPoint y: 397, distance: 32.8
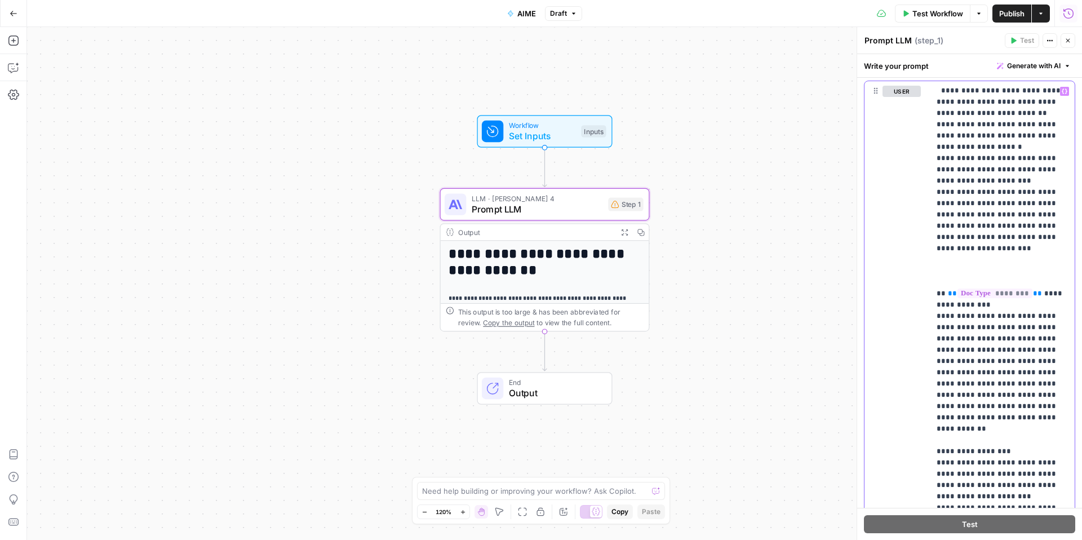
scroll to position [712, 0]
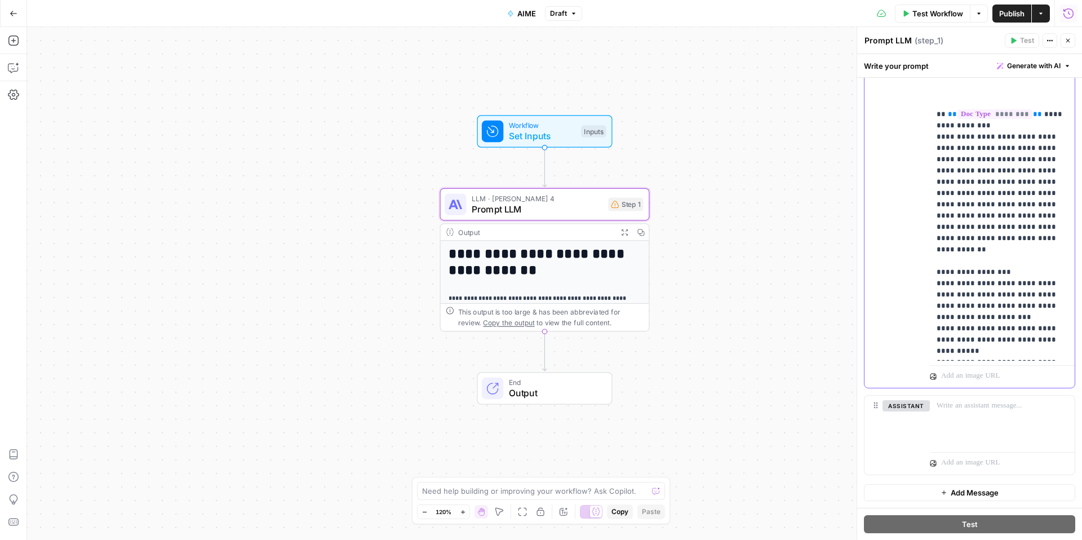
drag, startPoint x: 937, startPoint y: 179, endPoint x: 976, endPoint y: 620, distance: 443.3
click at [976, 539] on html "**********" at bounding box center [541, 270] width 1082 height 540
copy p "**********"
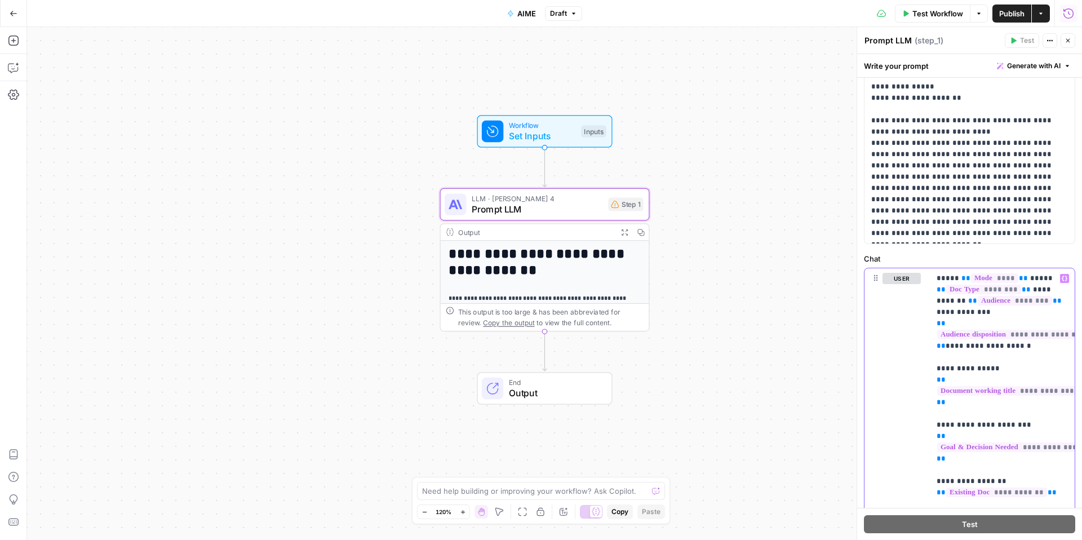
scroll to position [347, 0]
drag, startPoint x: 936, startPoint y: 288, endPoint x: 1024, endPoint y: 486, distance: 216.6
click at [1024, 500] on div "**********" at bounding box center [1001, 496] width 145 height 459
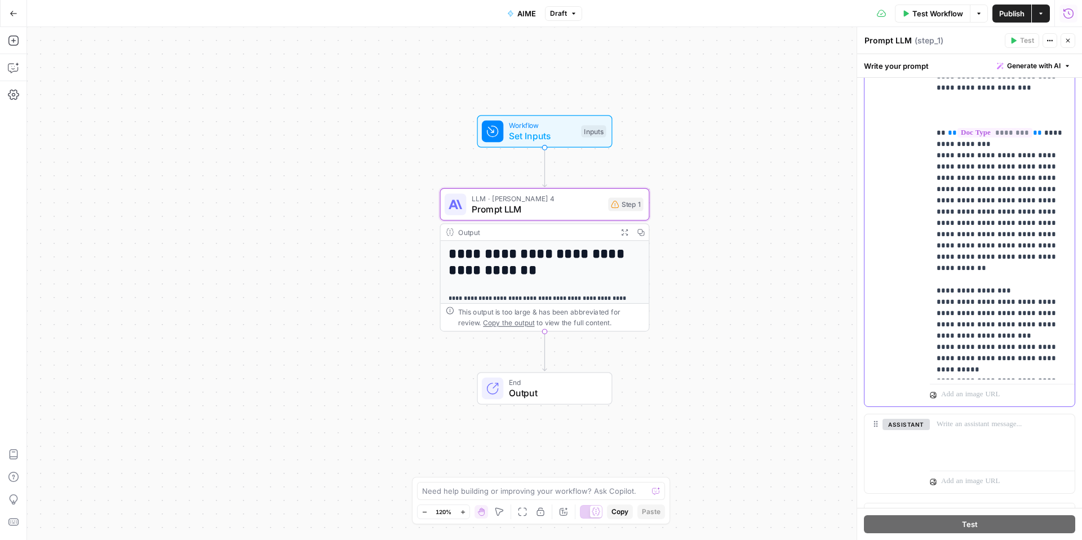
scroll to position [712, 0]
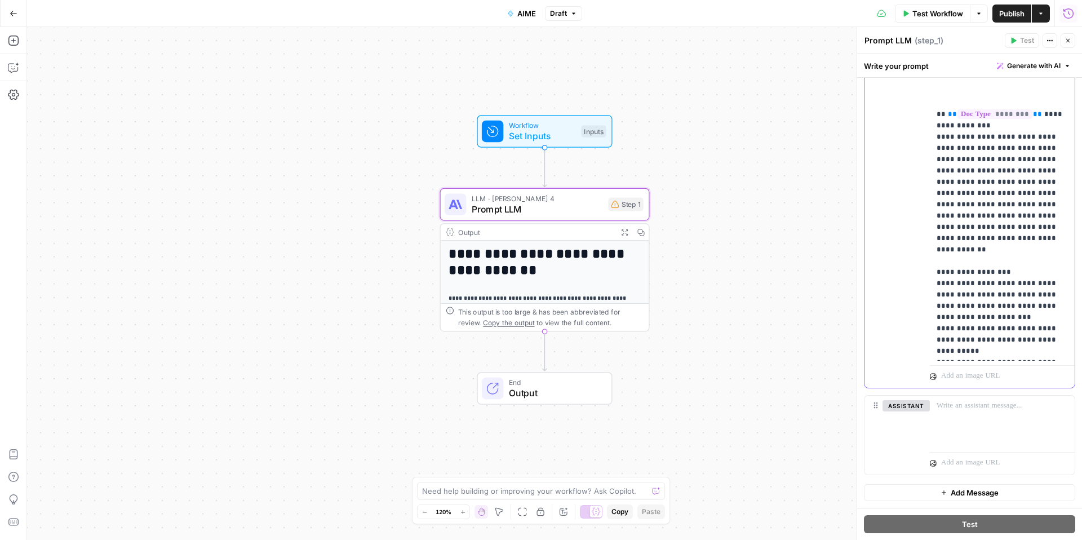
drag, startPoint x: 1036, startPoint y: 355, endPoint x: 915, endPoint y: 70, distance: 310.4
click at [915, 70] on div "**********" at bounding box center [969, 297] width 225 height 486
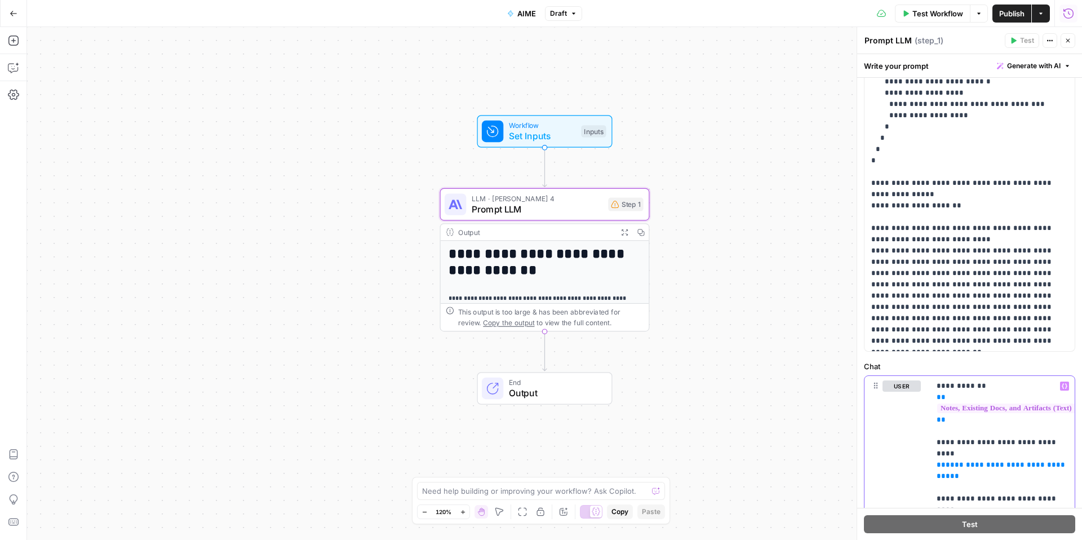
scroll to position [279, 0]
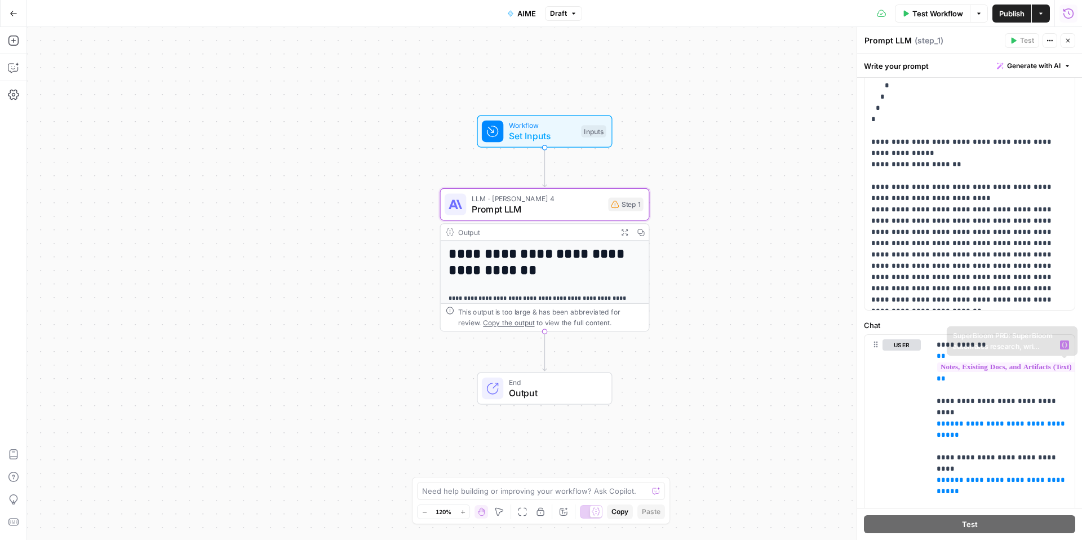
click at [949, 328] on label "Chat" at bounding box center [969, 324] width 211 height 11
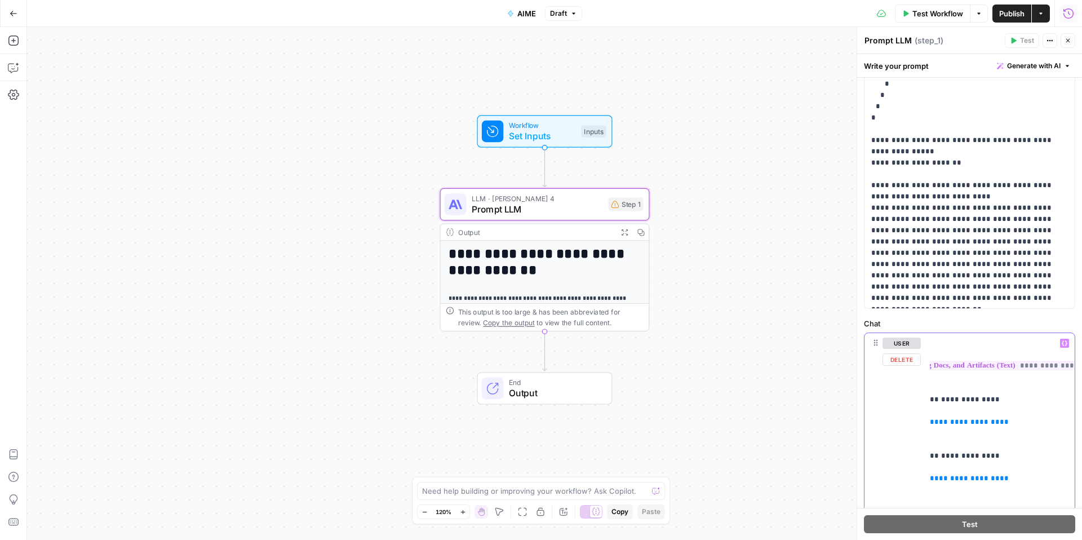
scroll to position [0, 135]
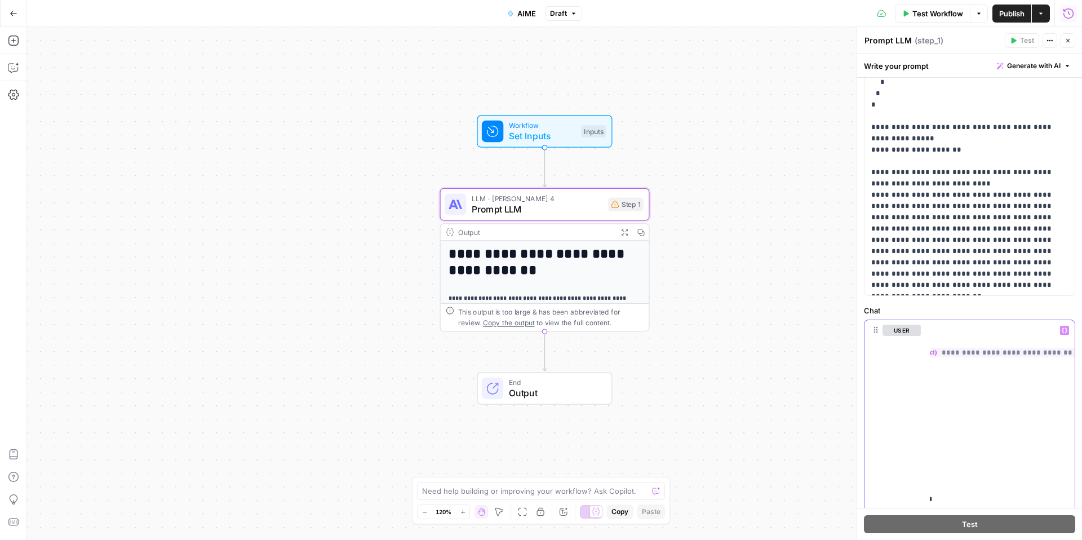
click at [1043, 531] on div "**********" at bounding box center [969, 297] width 225 height 486
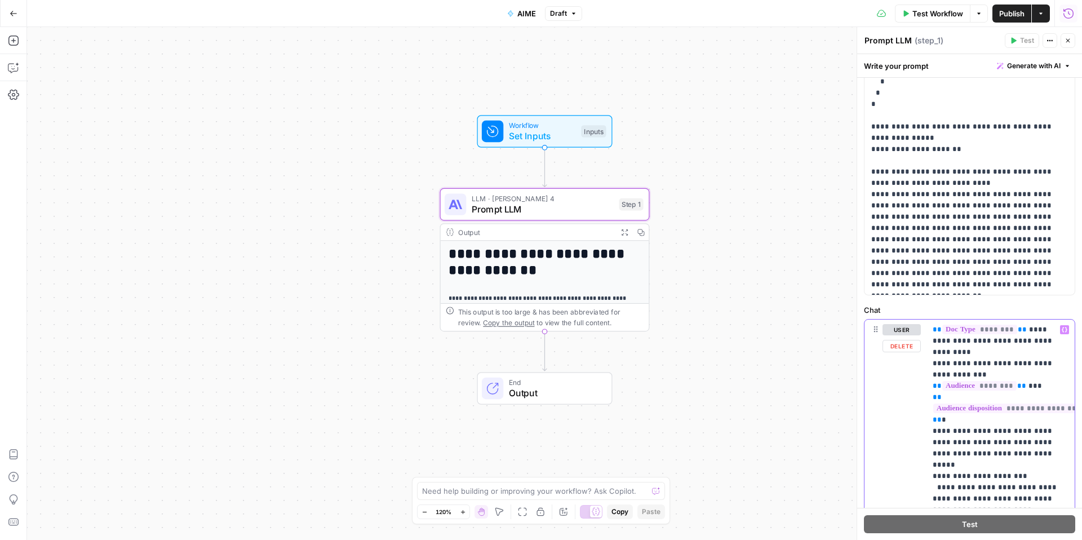
scroll to position [0, 21]
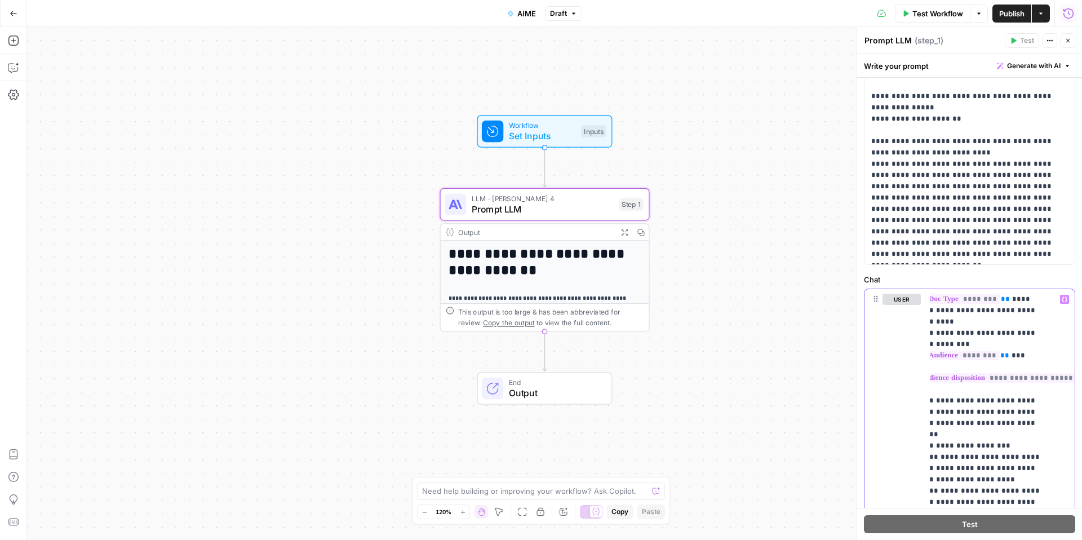
drag, startPoint x: 934, startPoint y: 328, endPoint x: 1054, endPoint y: 539, distance: 242.4
click at [1054, 539] on div "**********" at bounding box center [969, 297] width 225 height 486
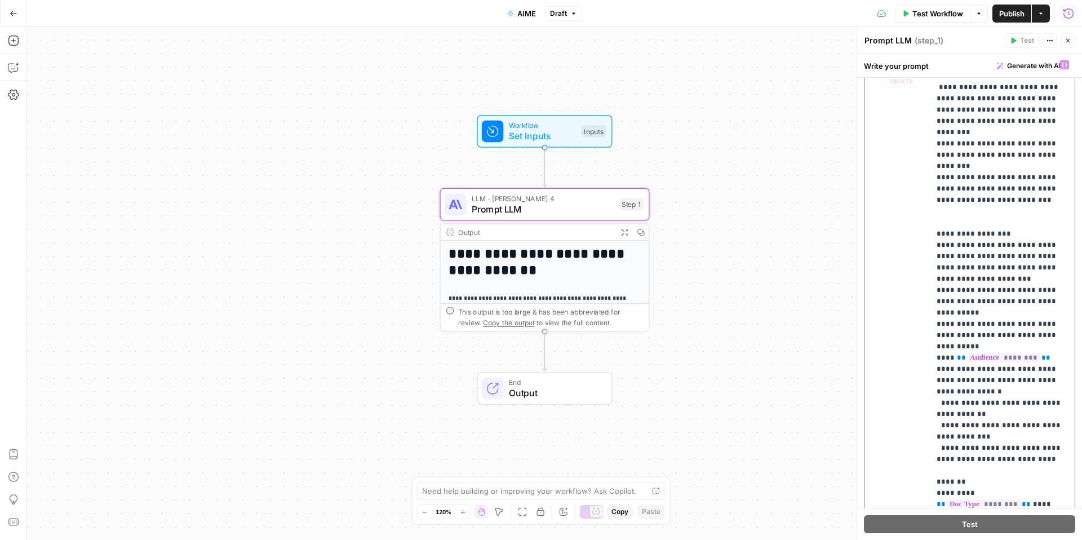
scroll to position [470, 0]
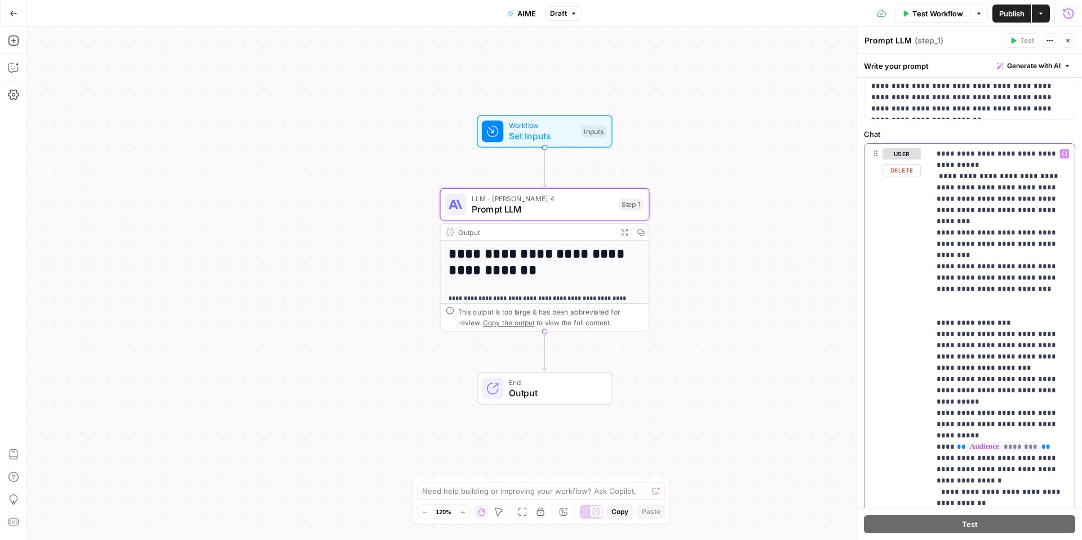
drag, startPoint x: 1053, startPoint y: 350, endPoint x: 931, endPoint y: 142, distance: 241.4
click at [931, 142] on div "**********" at bounding box center [969, 422] width 211 height 588
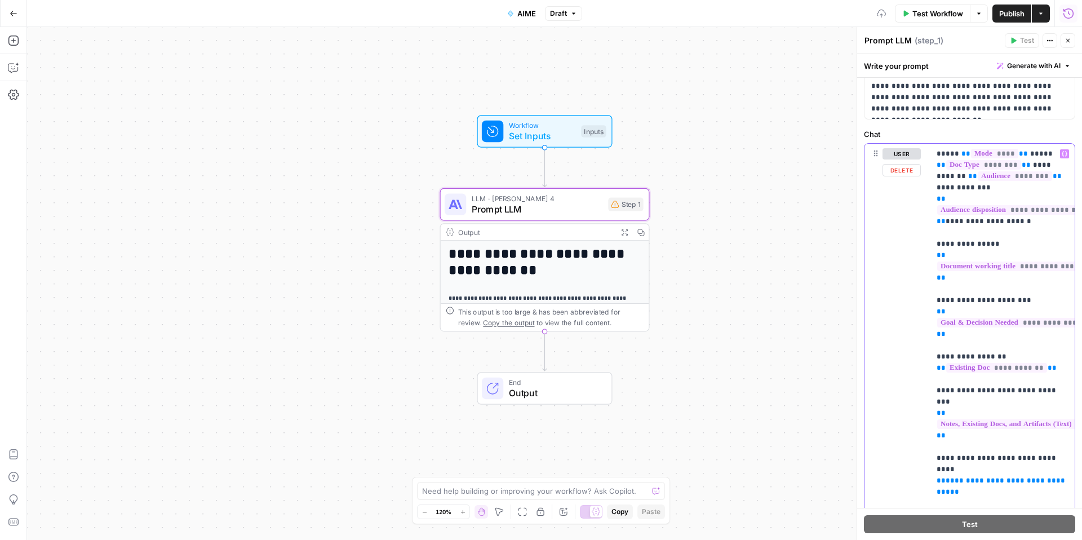
scroll to position [712, 0]
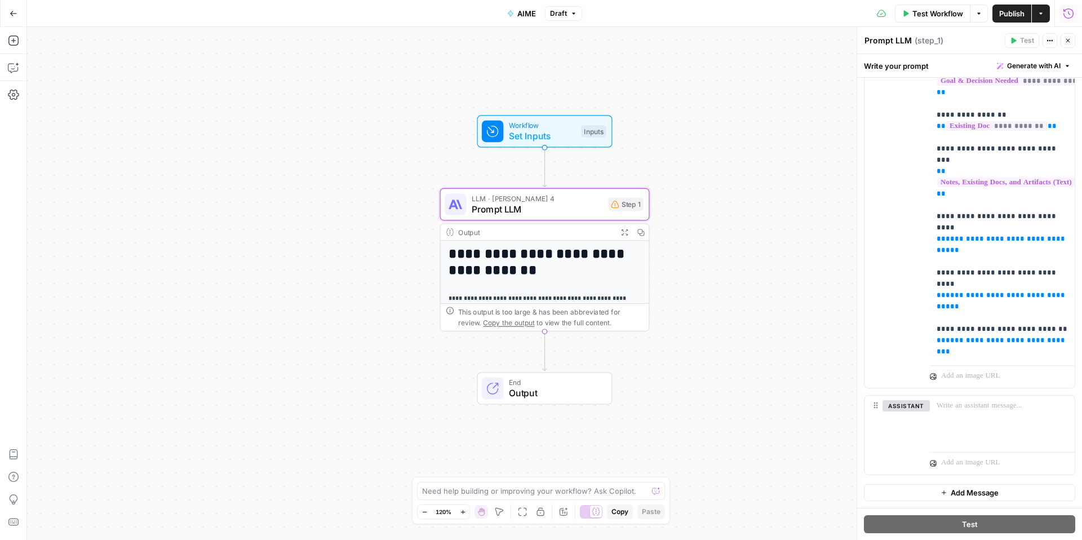
click at [956, 51] on header "Prompt LLM Prompt LLM ( step_1 ) Test Actions Close" at bounding box center [969, 40] width 225 height 27
click at [693, 247] on div "**********" at bounding box center [554, 283] width 1055 height 513
click at [571, 282] on div "**********" at bounding box center [545, 440] width 208 height 399
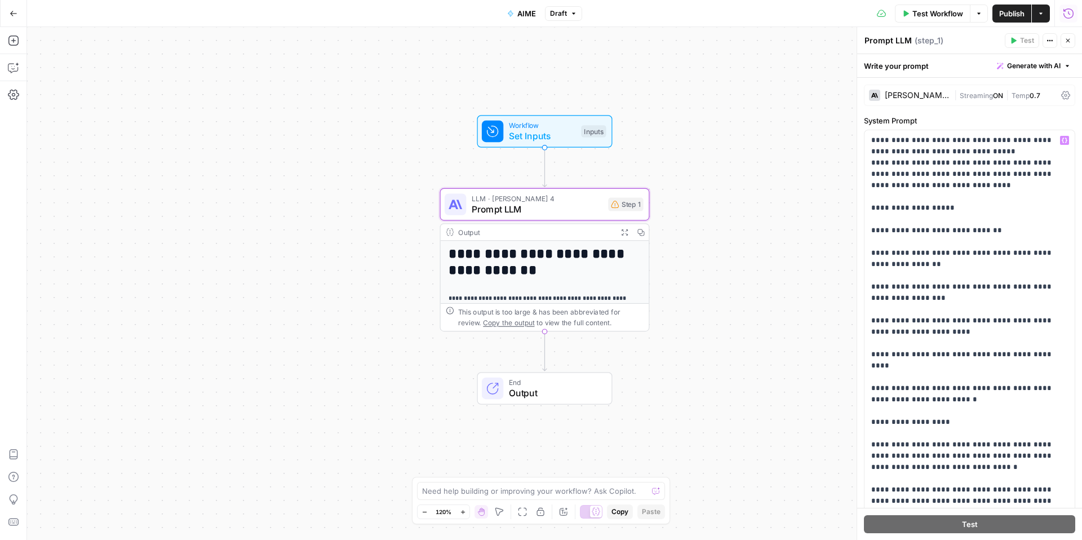
click at [1013, 6] on button "Publish" at bounding box center [1011, 14] width 39 height 18
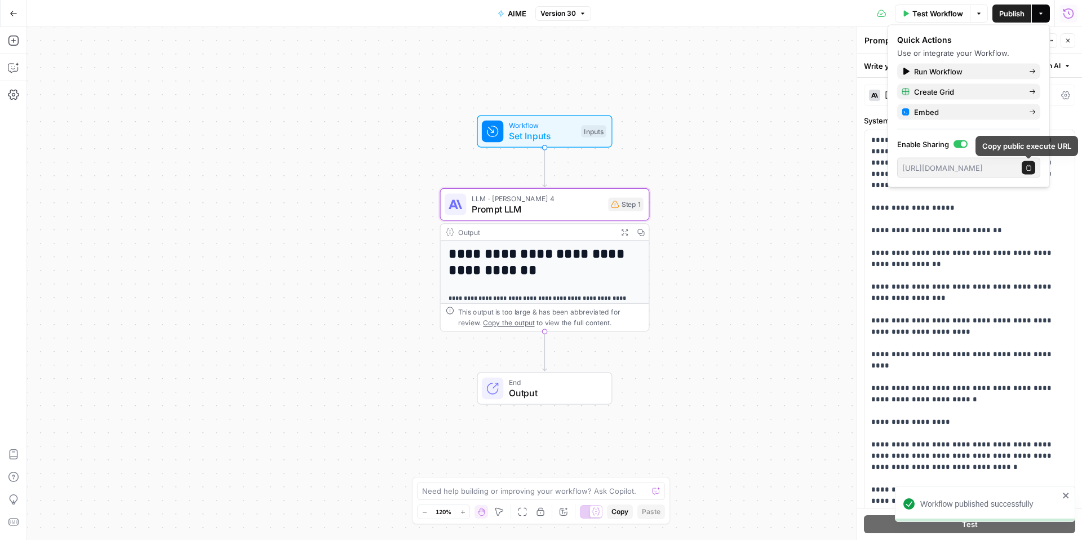
click at [1027, 164] on icon "button" at bounding box center [1028, 167] width 5 height 6
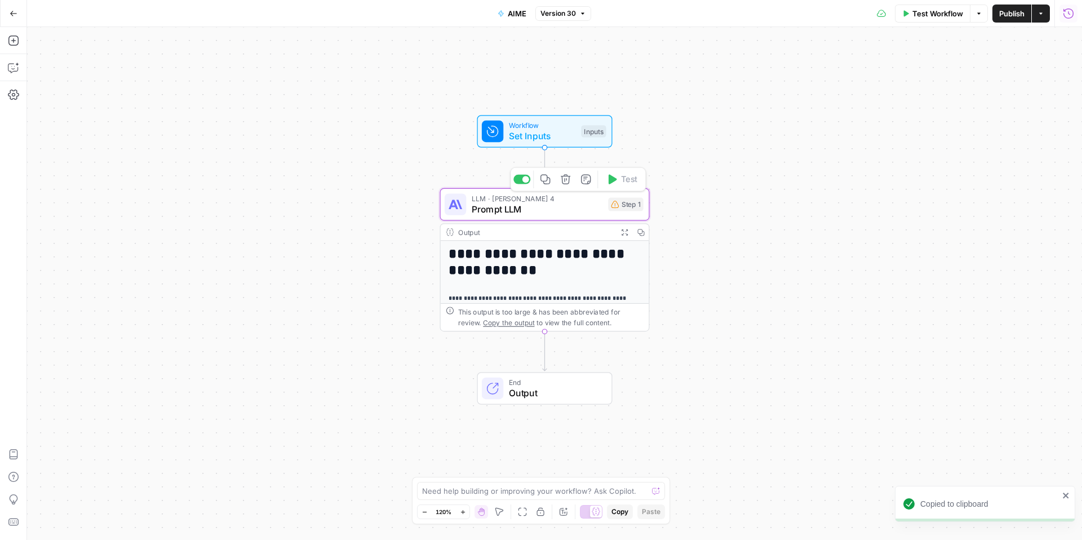
click at [576, 215] on span "Prompt LLM" at bounding box center [536, 209] width 131 height 14
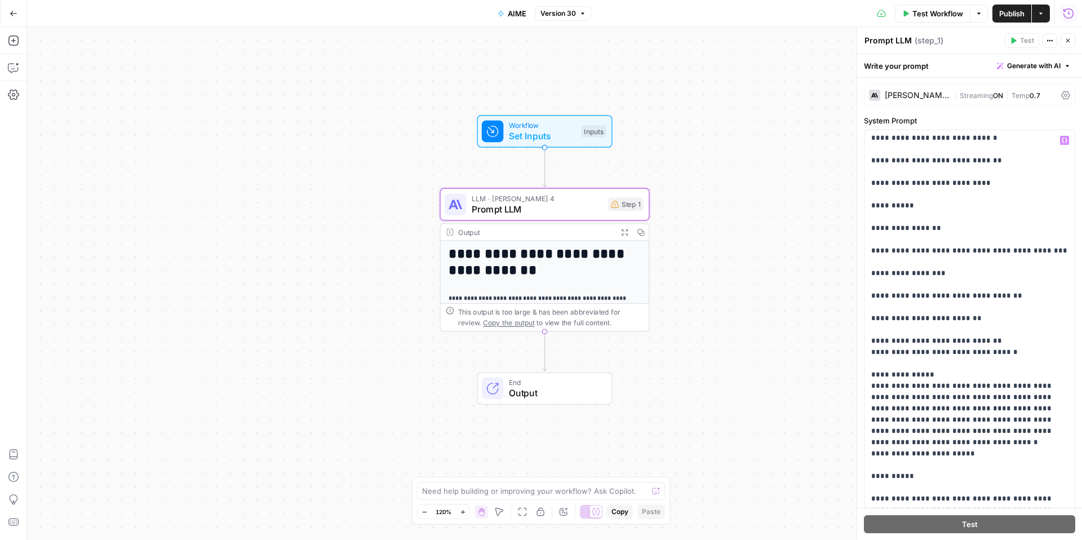
scroll to position [4235, 0]
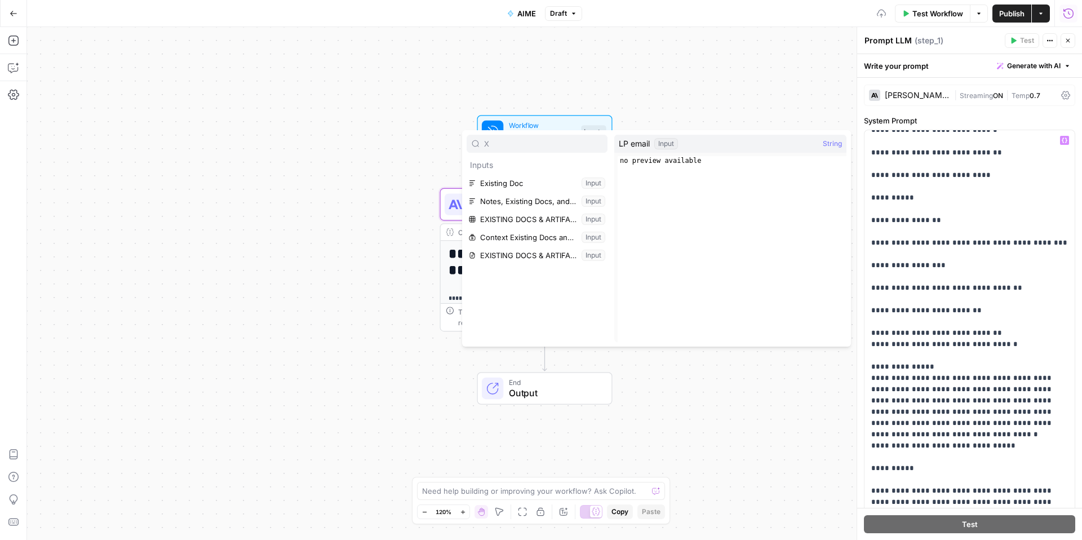
type input "X"
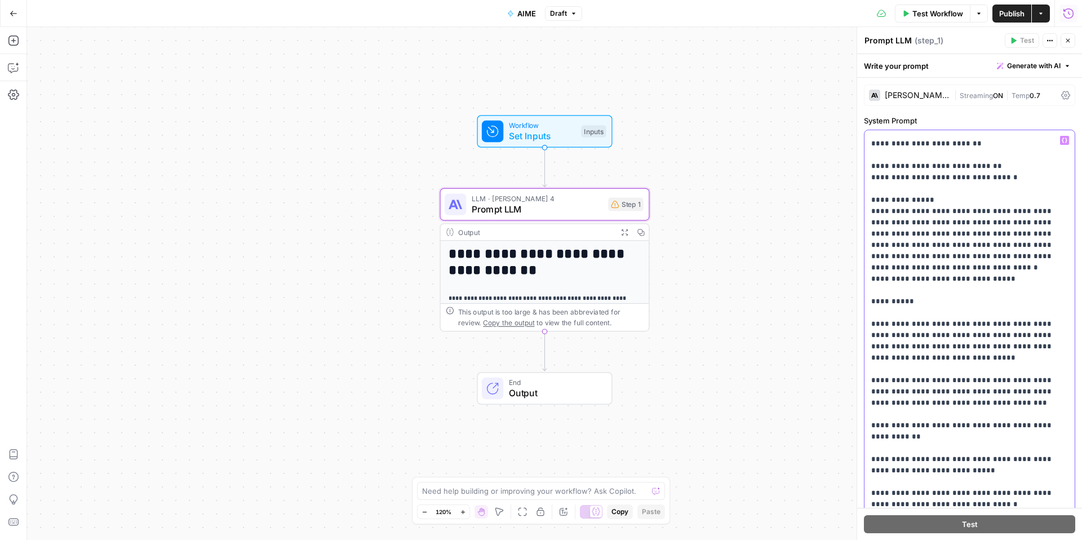
scroll to position [4402, 0]
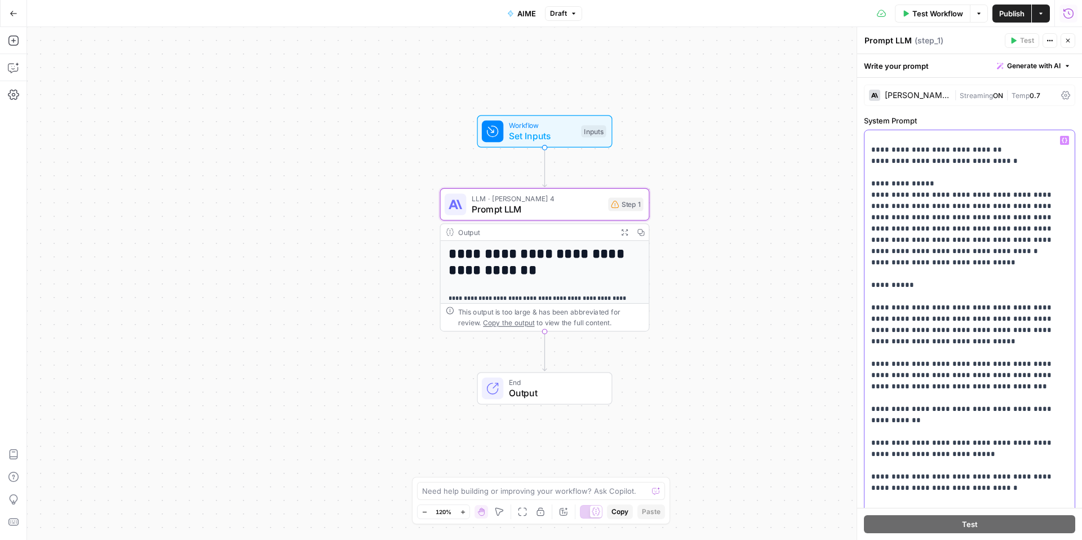
scroll to position [4416, 0]
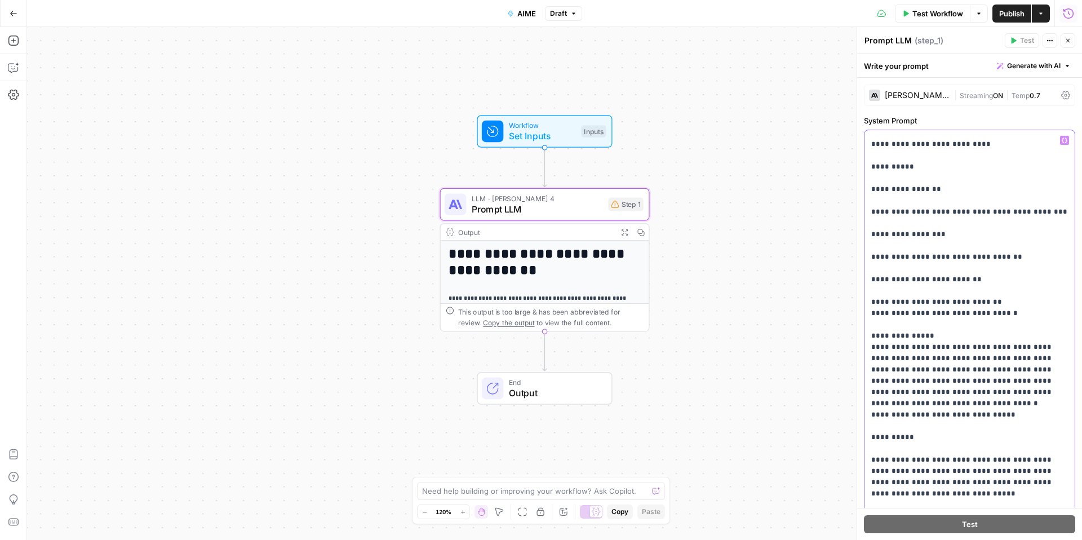
scroll to position [4262, 0]
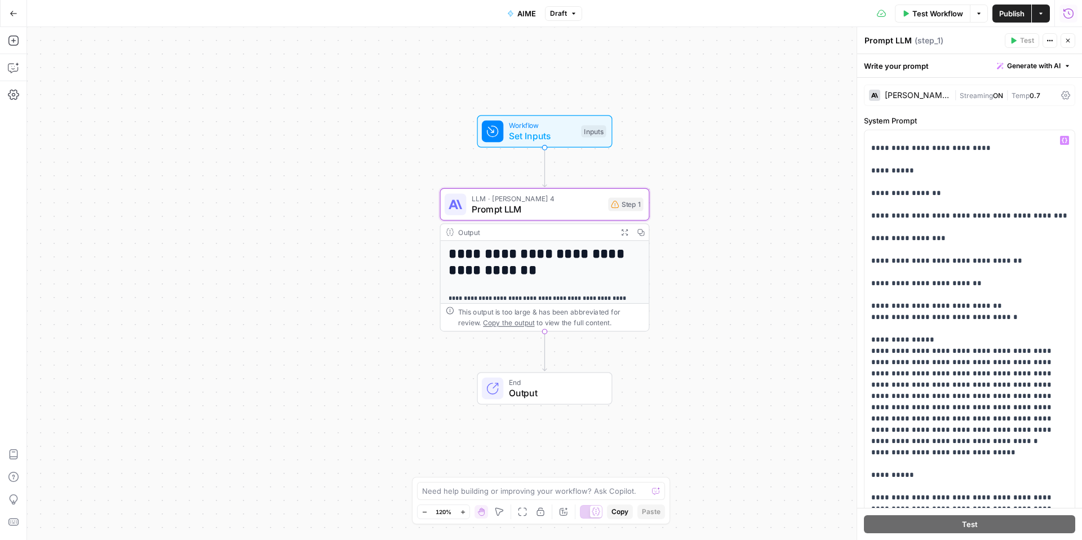
click at [1007, 14] on span "Publish" at bounding box center [1011, 13] width 25 height 11
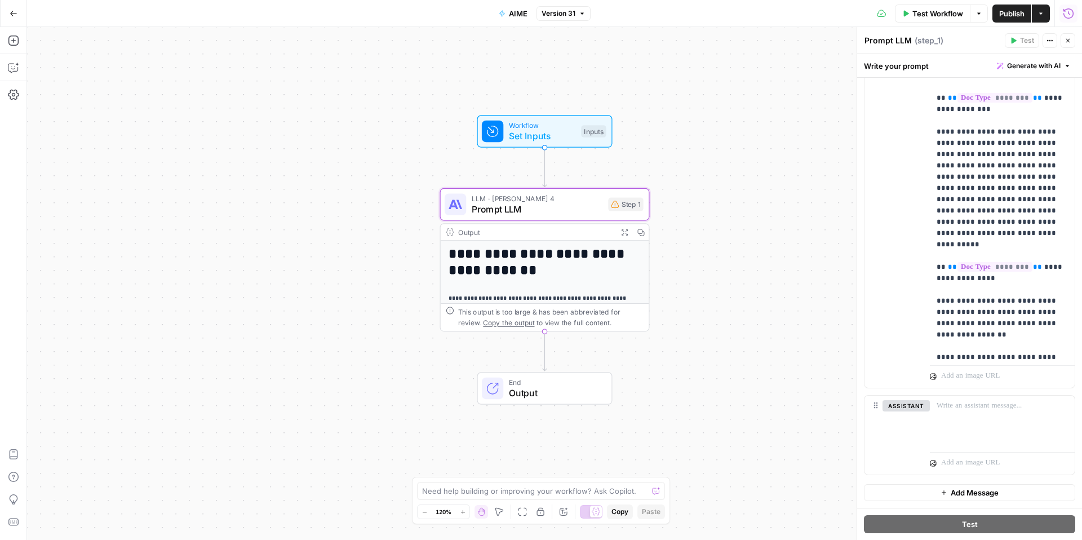
scroll to position [1684, 0]
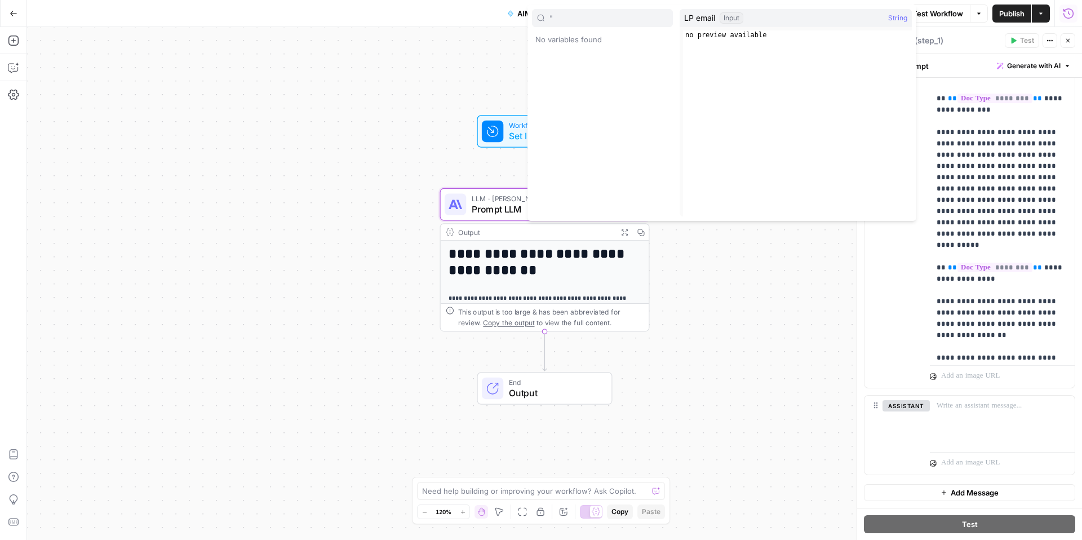
type input """
type input "X"
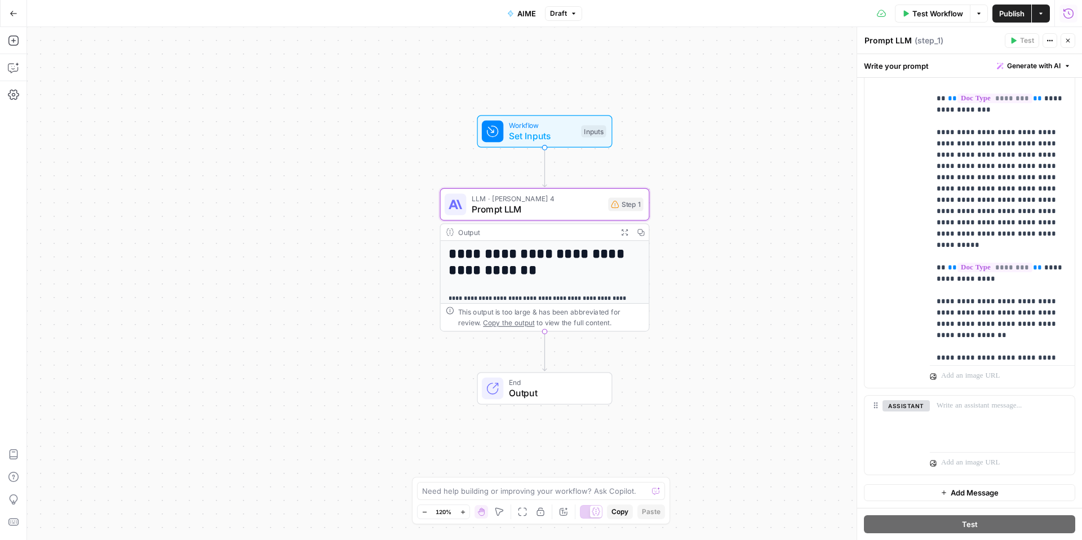
click at [1009, 8] on span "Publish" at bounding box center [1011, 13] width 25 height 11
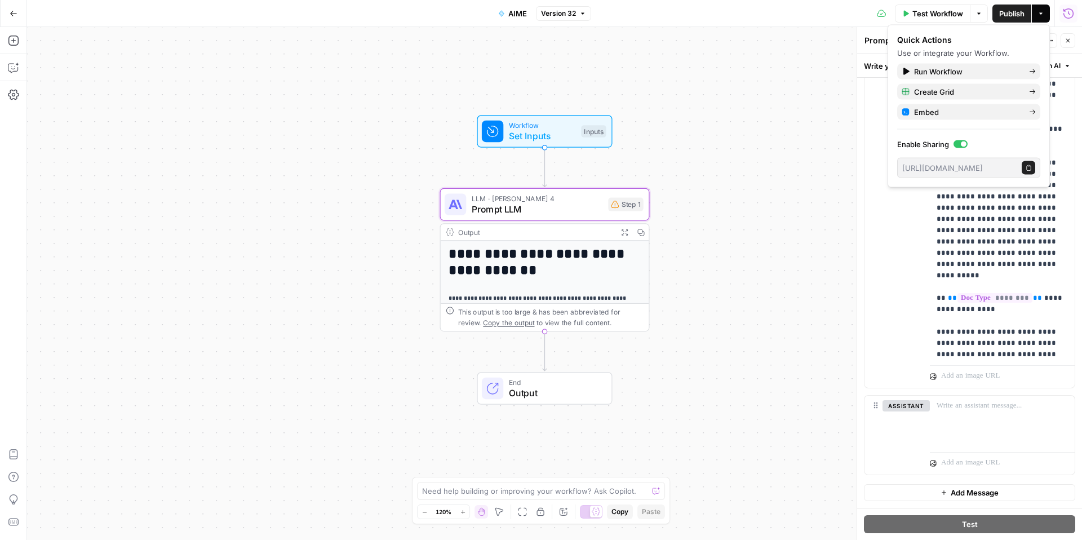
scroll to position [1645, 0]
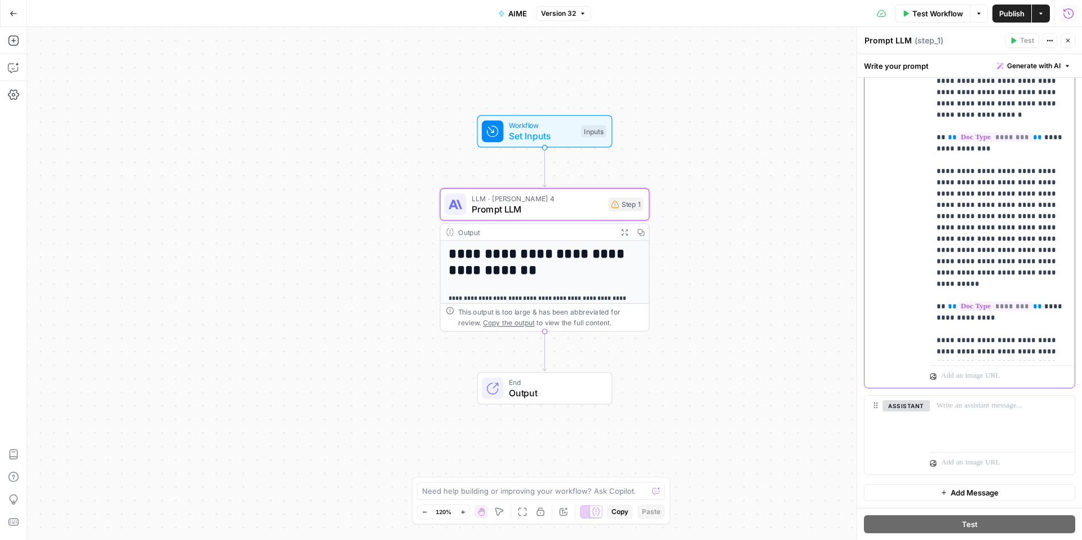
drag, startPoint x: 967, startPoint y: 285, endPoint x: 904, endPoint y: 285, distance: 63.7
click at [904, 285] on div "**********" at bounding box center [969, 145] width 210 height 486
drag, startPoint x: 965, startPoint y: 286, endPoint x: 1003, endPoint y: 323, distance: 53.0
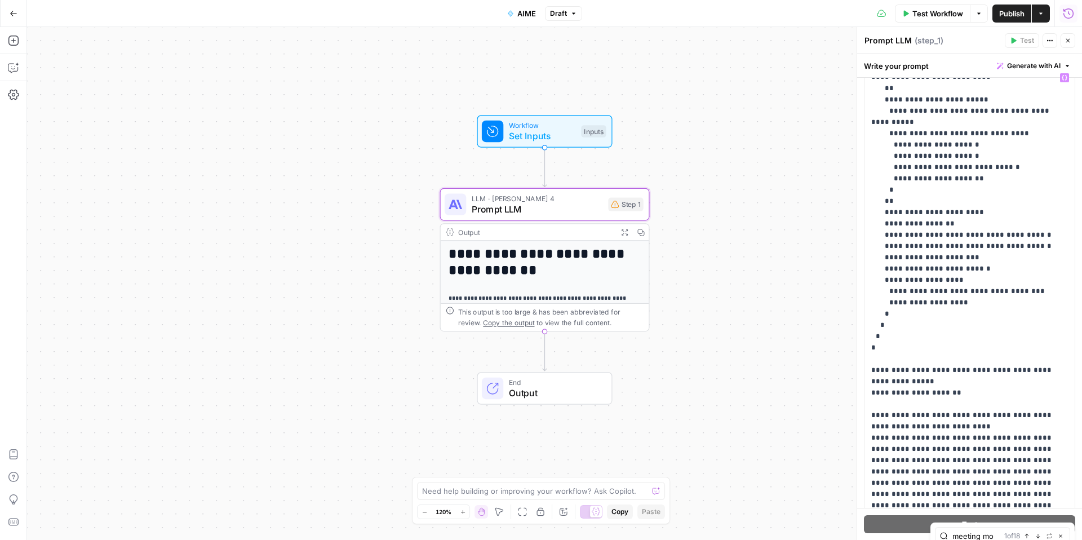
scroll to position [0, 0]
type input "meeting min"
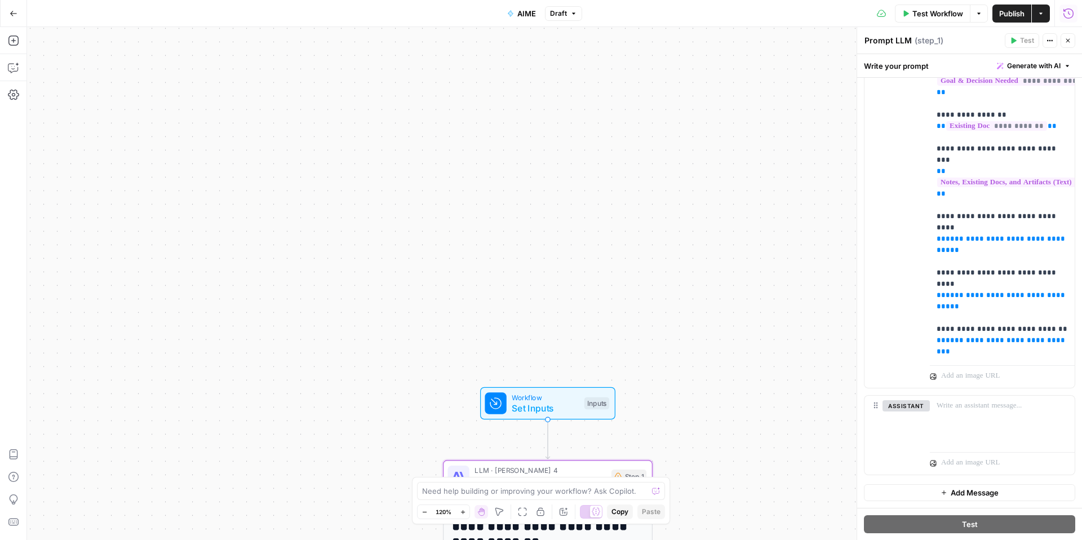
scroll to position [280, 0]
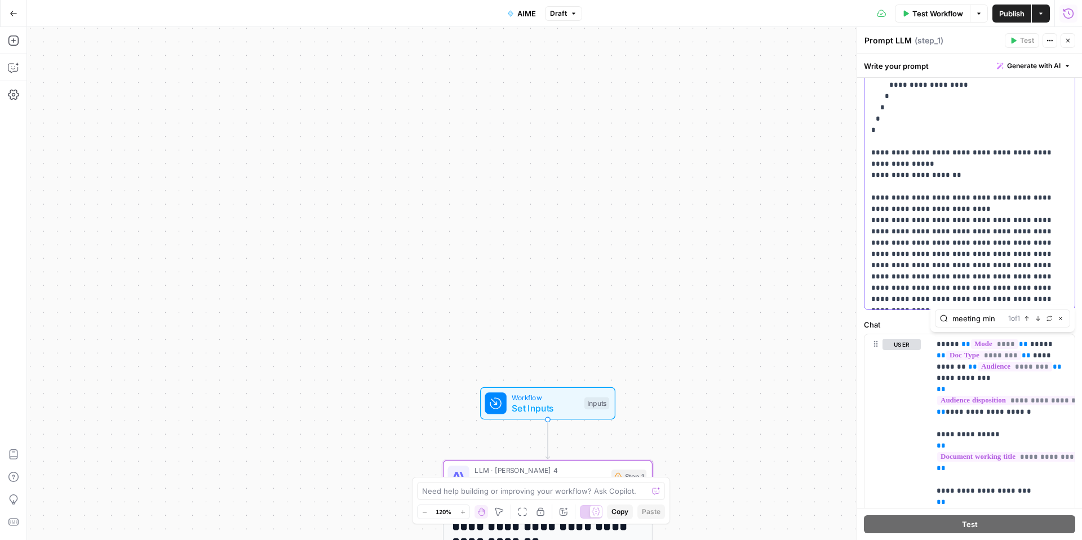
type input "meeting m"
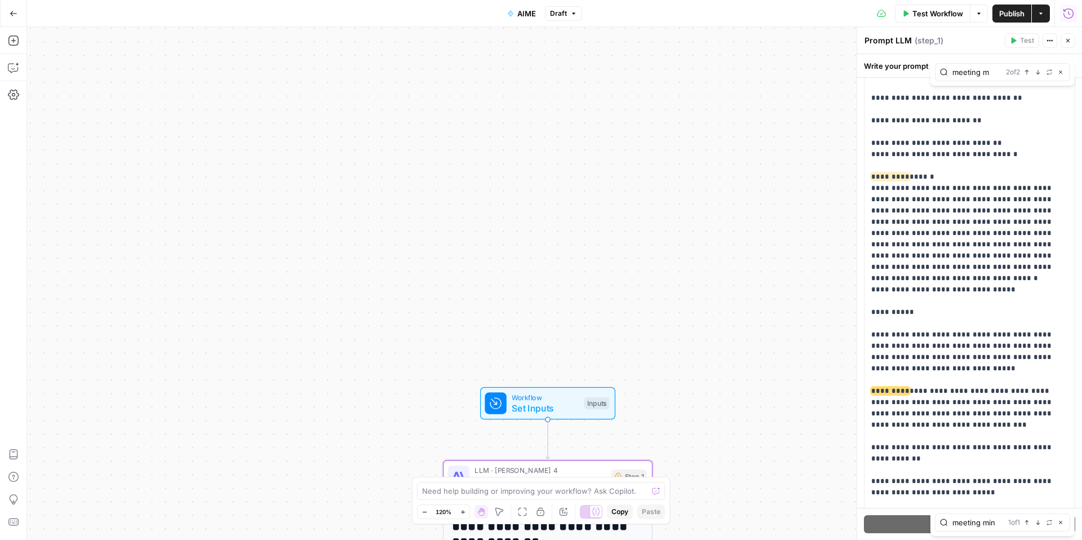
scroll to position [4348, 0]
drag, startPoint x: 900, startPoint y: 188, endPoint x: 869, endPoint y: 188, distance: 31.0
click at [869, 188] on div "**********" at bounding box center [969, 283] width 210 height 459
drag, startPoint x: 898, startPoint y: 190, endPoint x: 953, endPoint y: 323, distance: 143.9
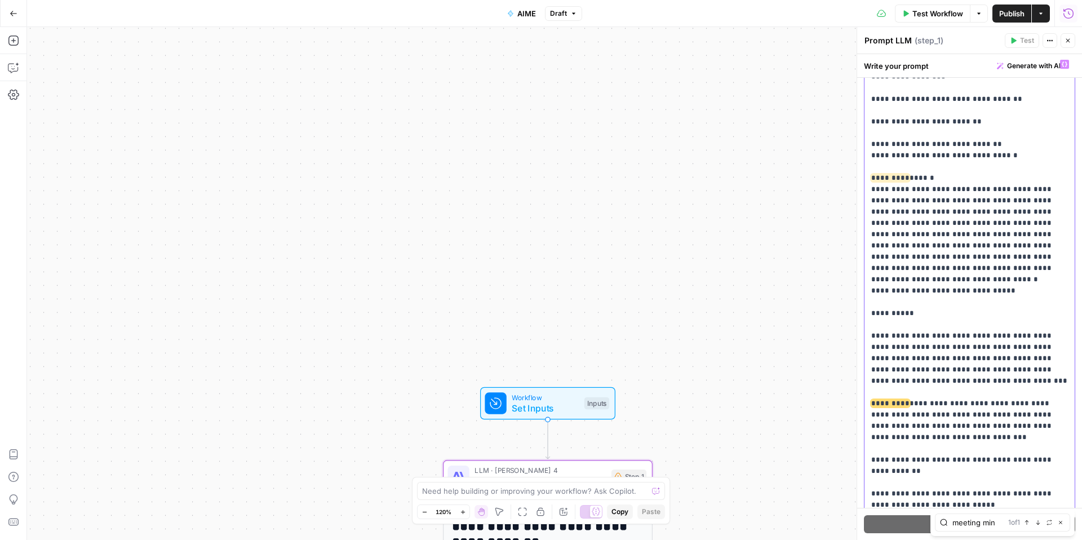
click at [1067, 211] on div "**********" at bounding box center [969, 283] width 210 height 459
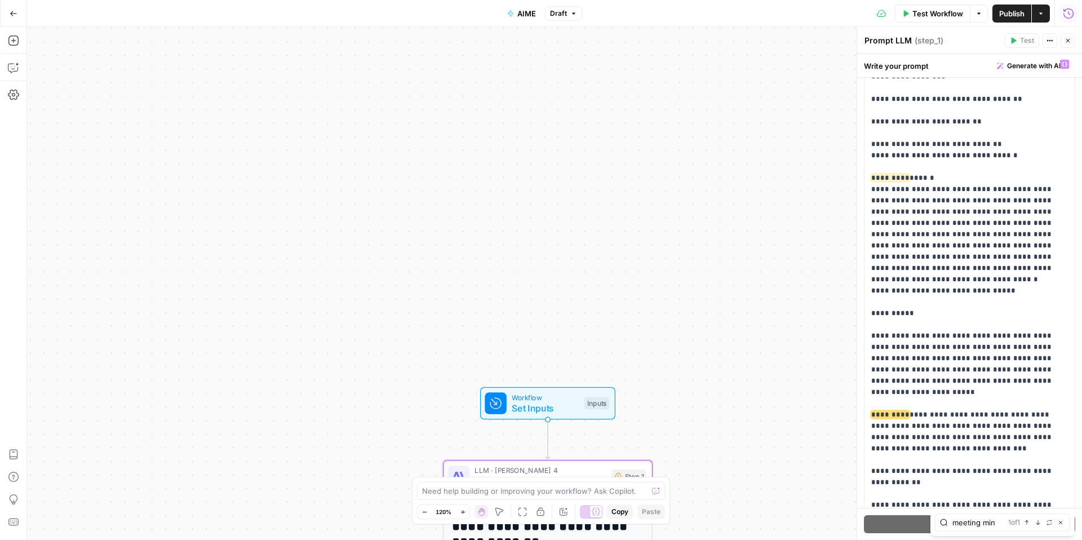
click at [1016, 11] on span "Publish" at bounding box center [1011, 13] width 25 height 11
type input "visual"
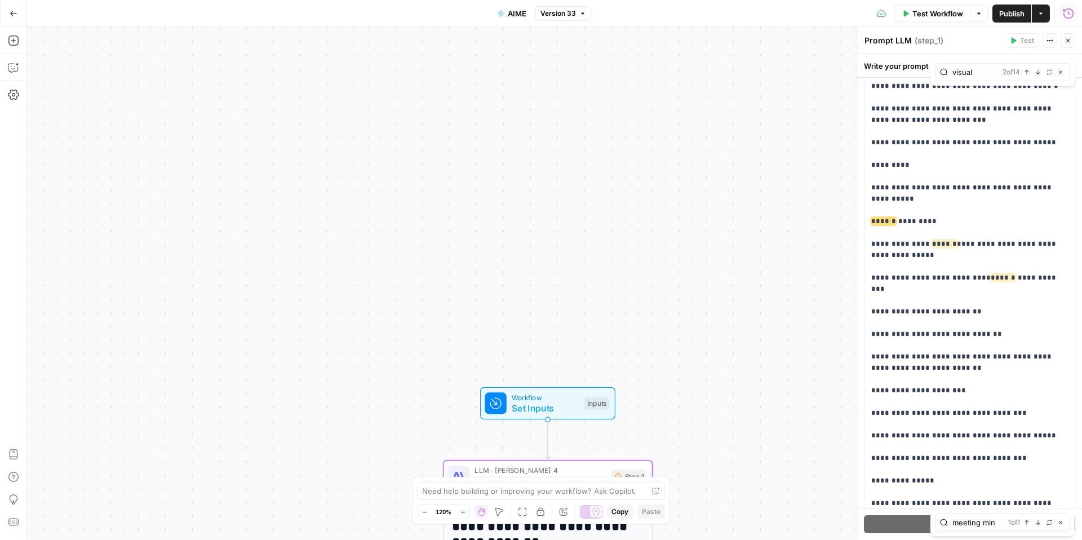
scroll to position [1804, 0]
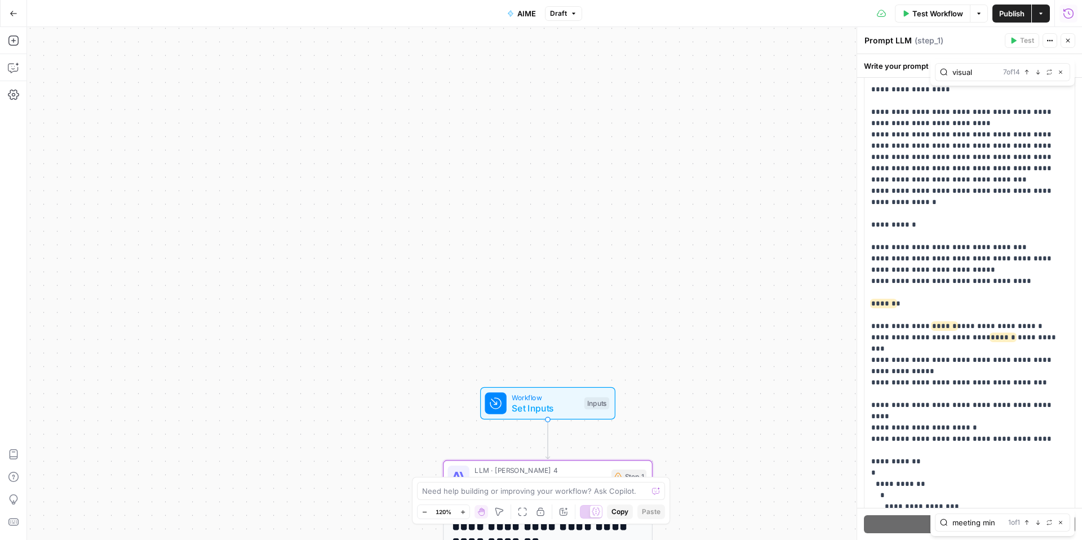
scroll to position [4990, 0]
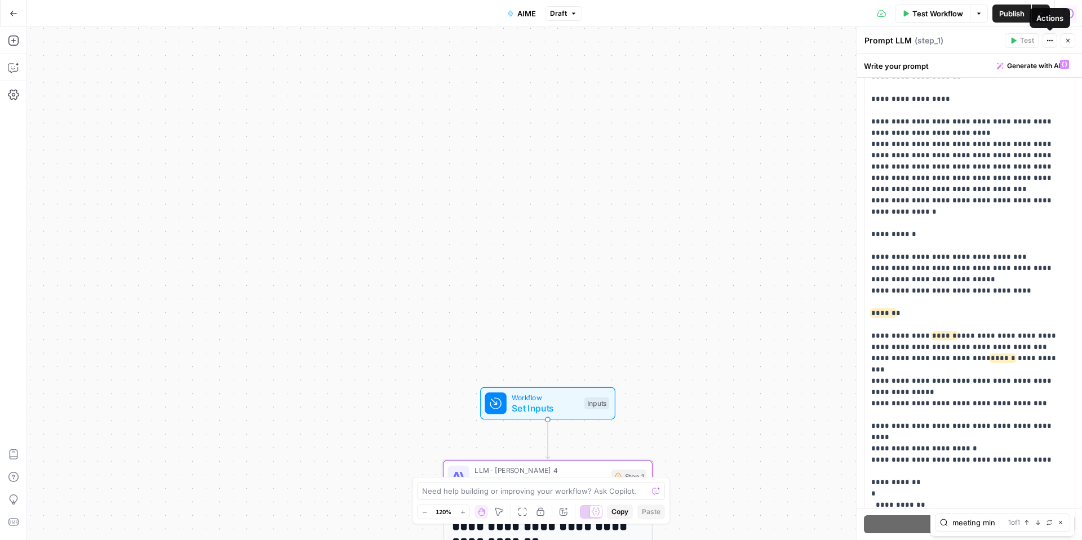
click at [1013, 15] on span "Publish" at bounding box center [1011, 13] width 25 height 11
